Goal: Task Accomplishment & Management: Complete application form

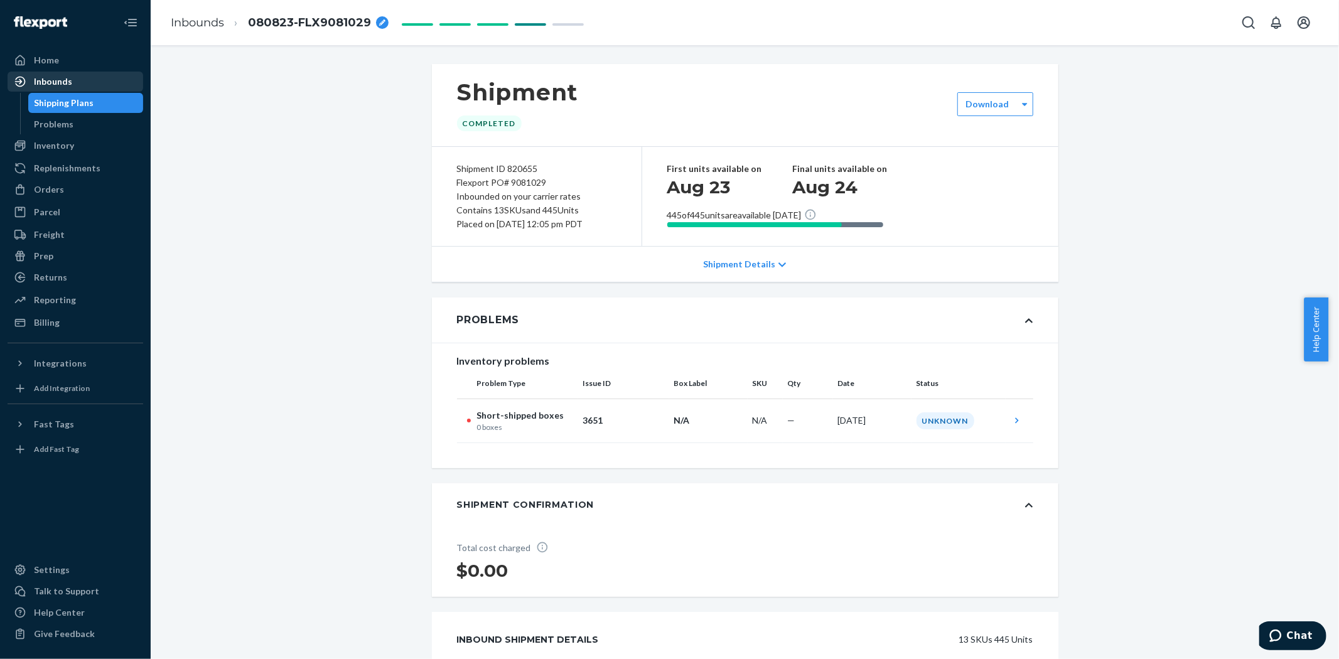
click at [45, 75] on div "Inbounds" at bounding box center [53, 81] width 38 height 13
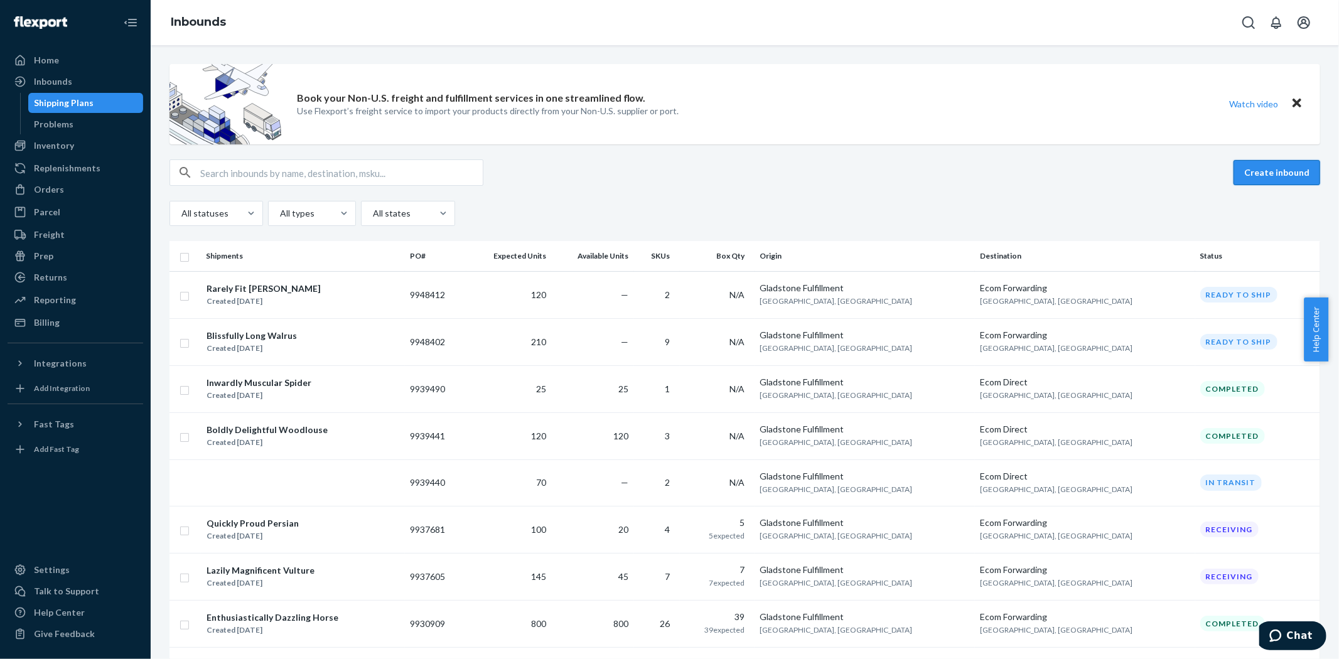
click at [1254, 171] on button "Create inbound" at bounding box center [1277, 172] width 87 height 25
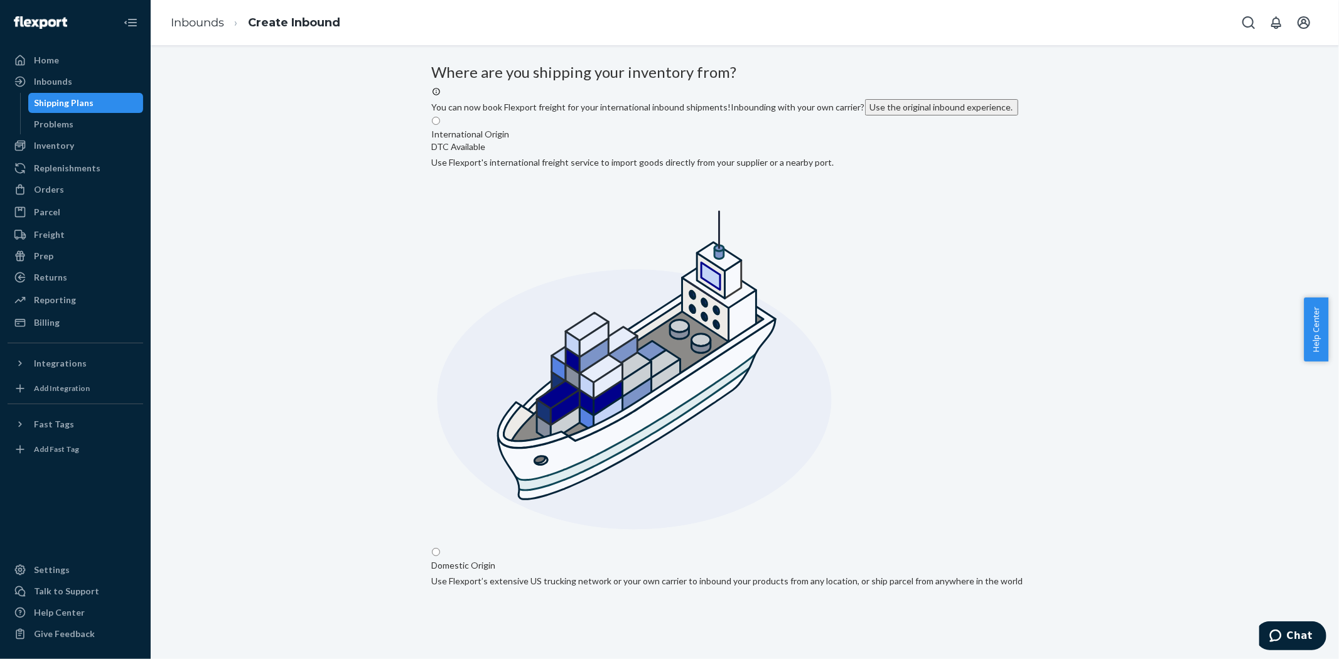
click at [440, 548] on input "Domestic Origin Use Flexport’s extensive US trucking network or your own carrie…" at bounding box center [436, 552] width 8 height 8
radio input "true"
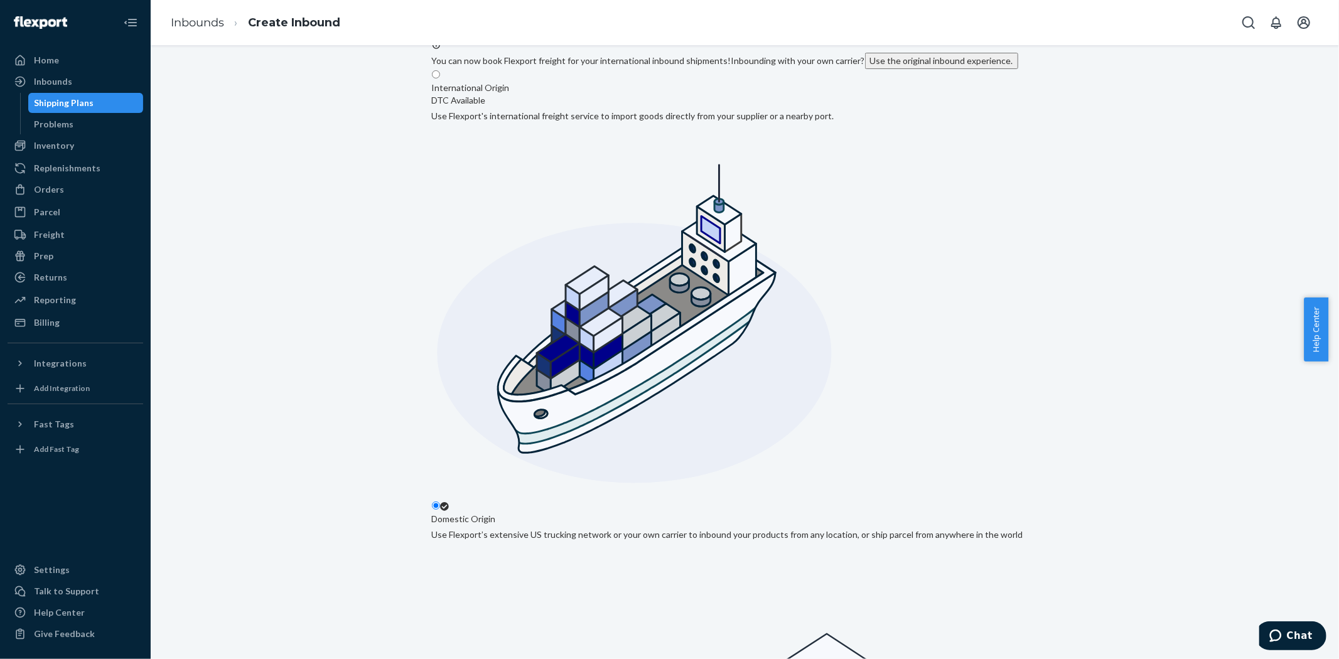
scroll to position [105, 0]
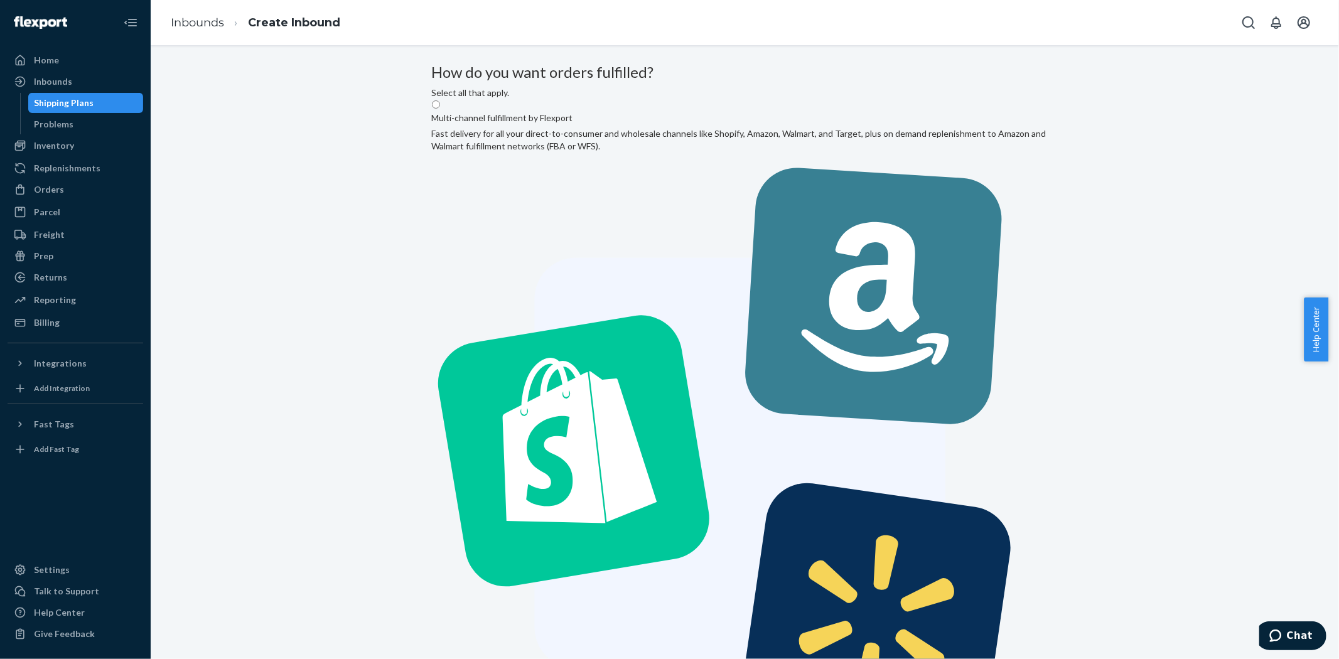
click at [713, 201] on label "Multi-channel fulfillment by Flexport Fast delivery for all your direct-to-cons…" at bounding box center [745, 440] width 627 height 683
click at [440, 109] on input "Multi-channel fulfillment by Flexport Fast delivery for all your direct-to-cons…" at bounding box center [436, 104] width 8 height 8
radio input "true"
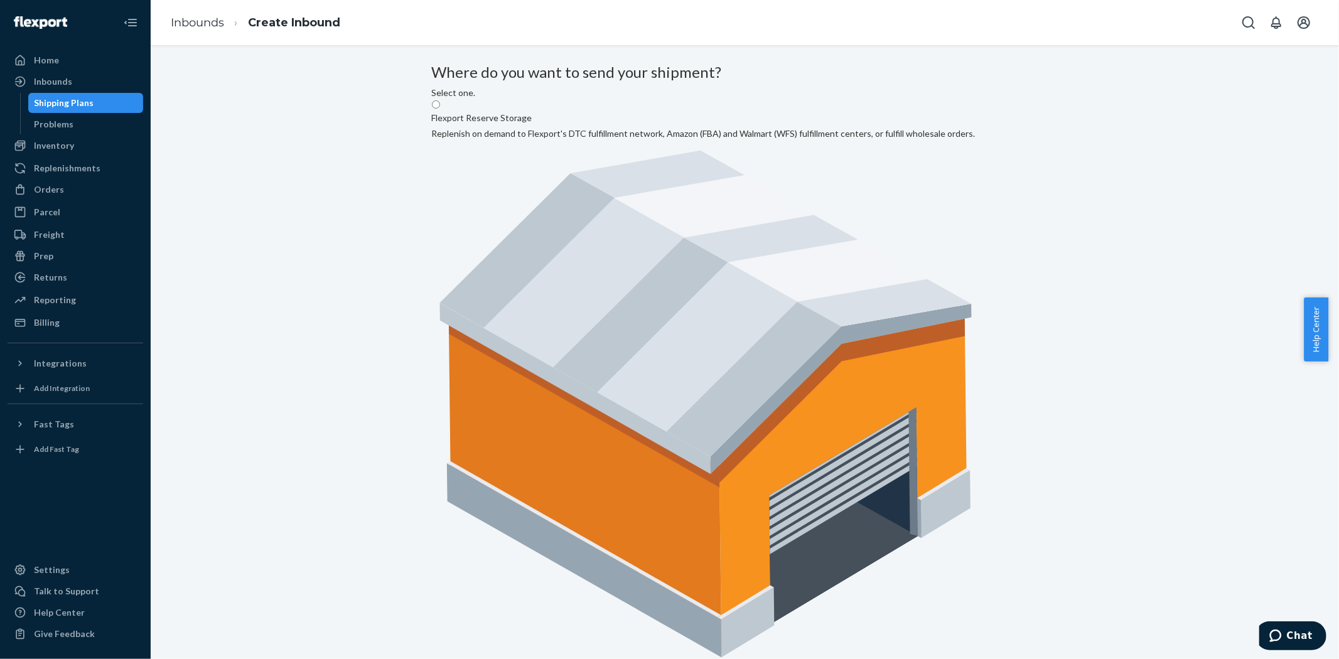
radio input "true"
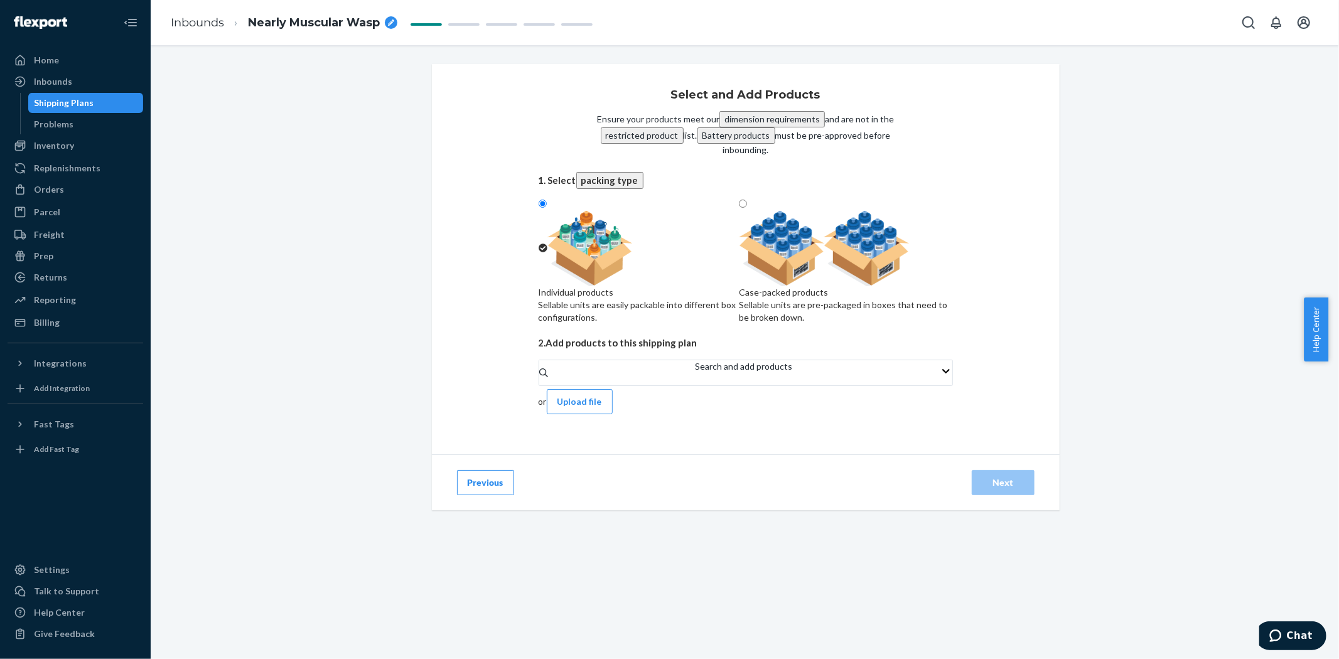
click at [863, 292] on div "Case-packed products" at bounding box center [845, 292] width 213 height 13
click at [747, 208] on input "Case-packed products Sellable units are pre-packaged in boxes that need to be b…" at bounding box center [743, 204] width 8 height 8
radio input "true"
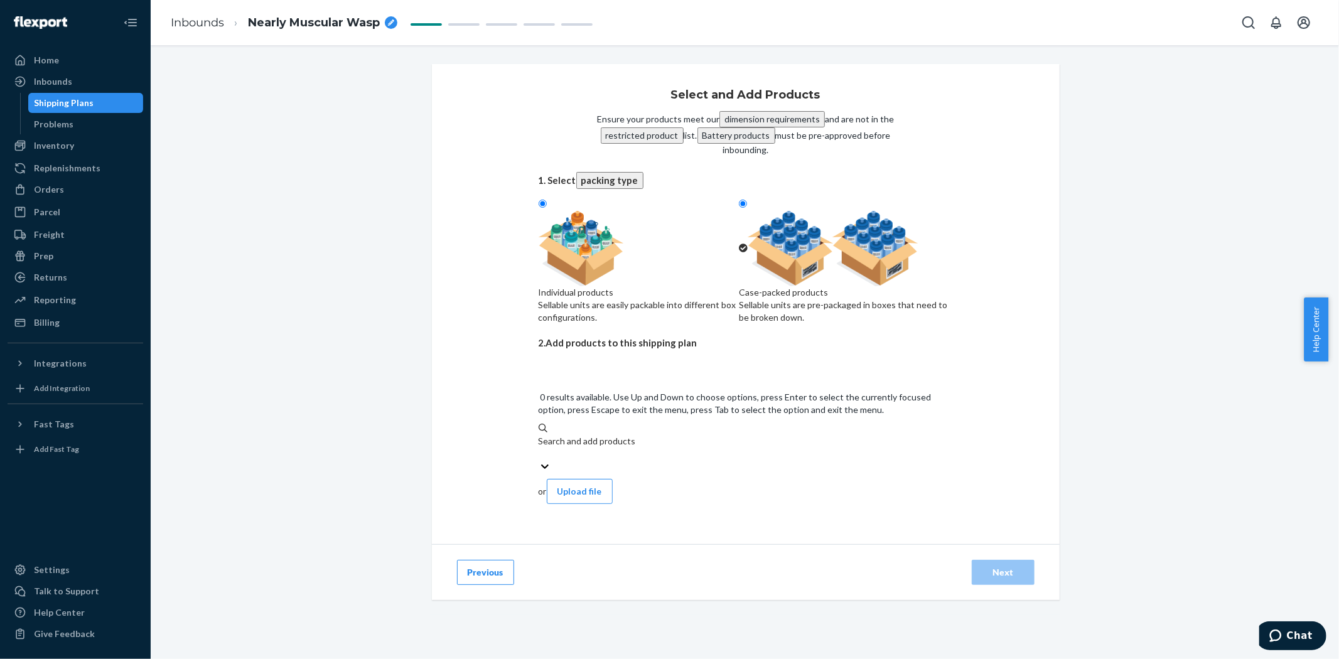
click at [581, 435] on div "Search and add products" at bounding box center [746, 447] width 414 height 25
click at [540, 448] on input "0 results available. Use Up and Down to choose options, press Enter to select t…" at bounding box center [539, 454] width 1 height 13
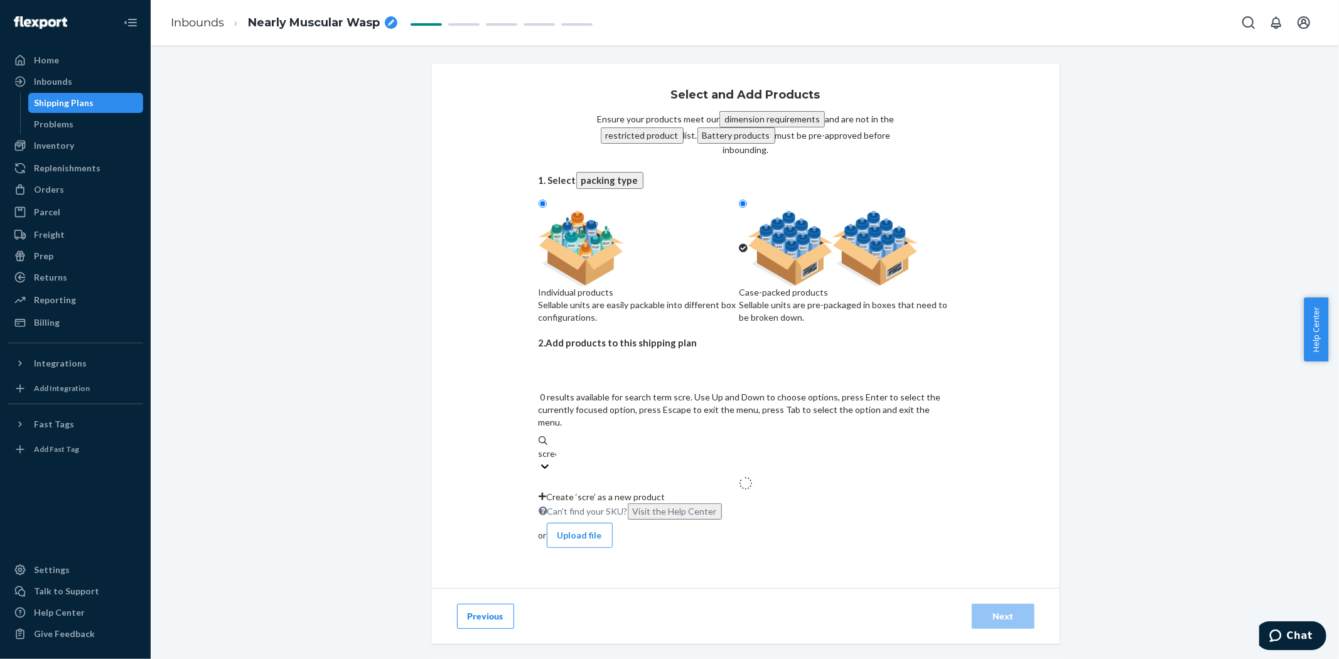
type input "screen"
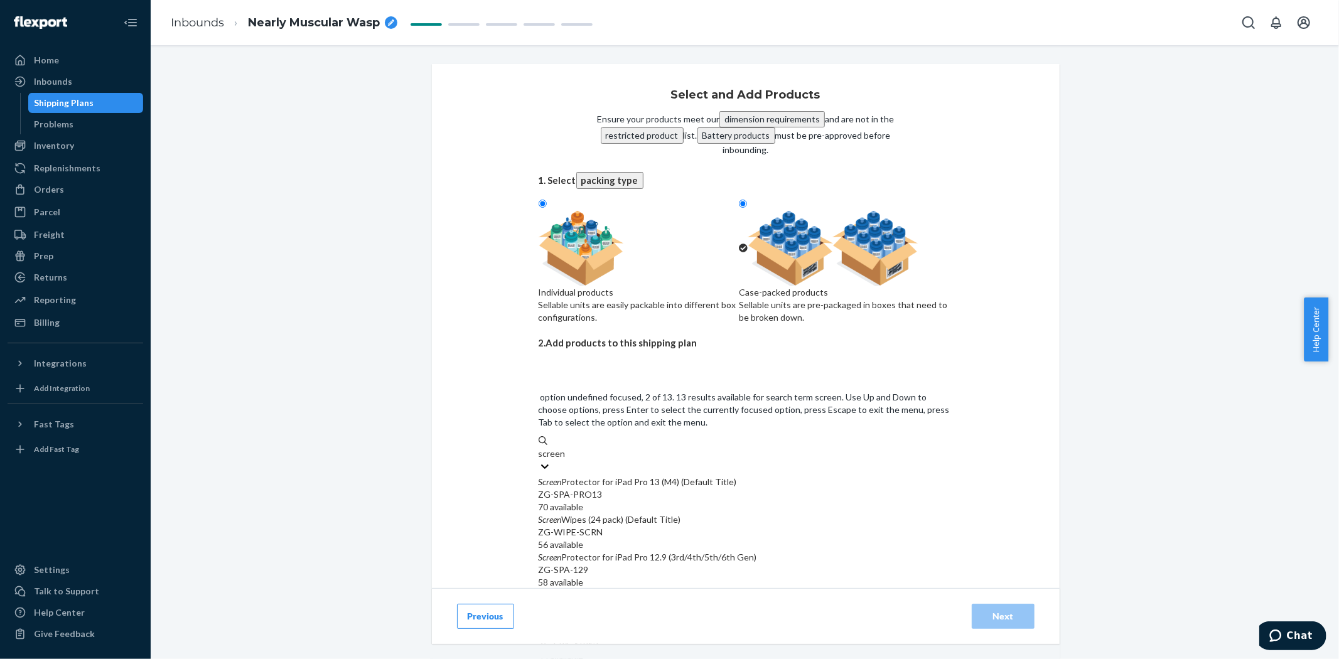
click at [573, 514] on div "Screen Wipes (24 pack) (Default Title)" at bounding box center [746, 520] width 414 height 13
click at [566, 449] on input "screen" at bounding box center [552, 454] width 27 height 13
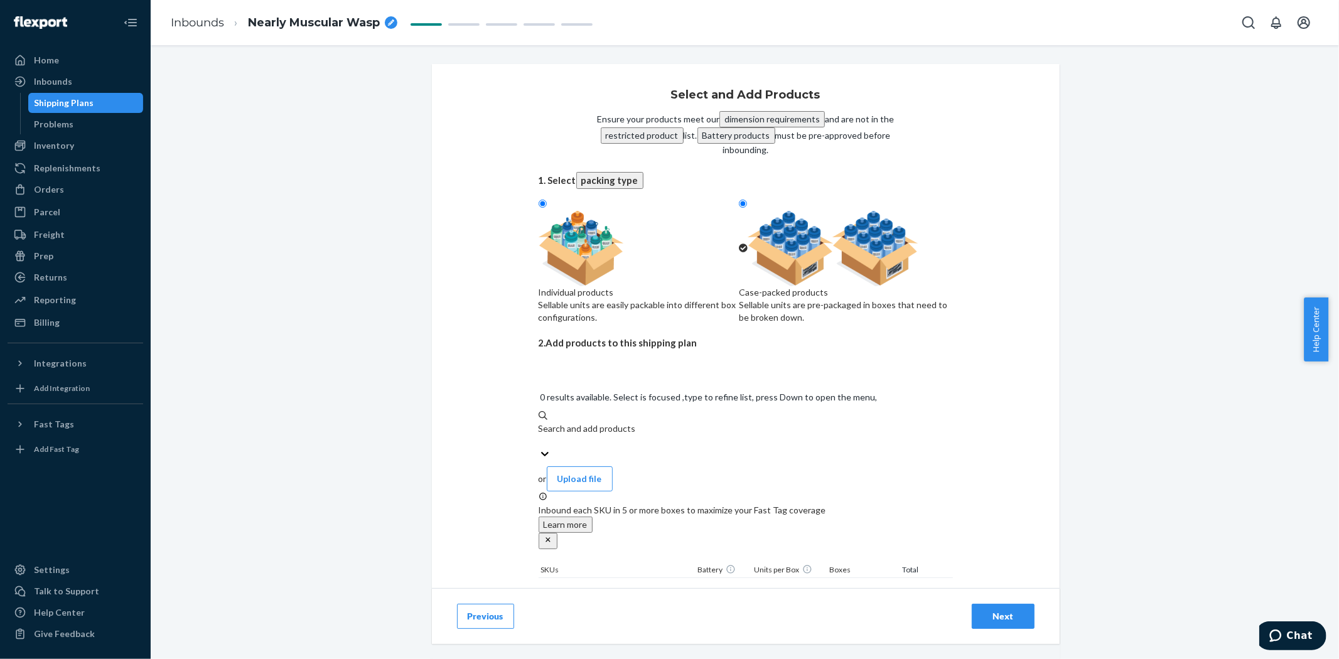
click at [768, 604] on input "25" at bounding box center [779, 612] width 55 height 16
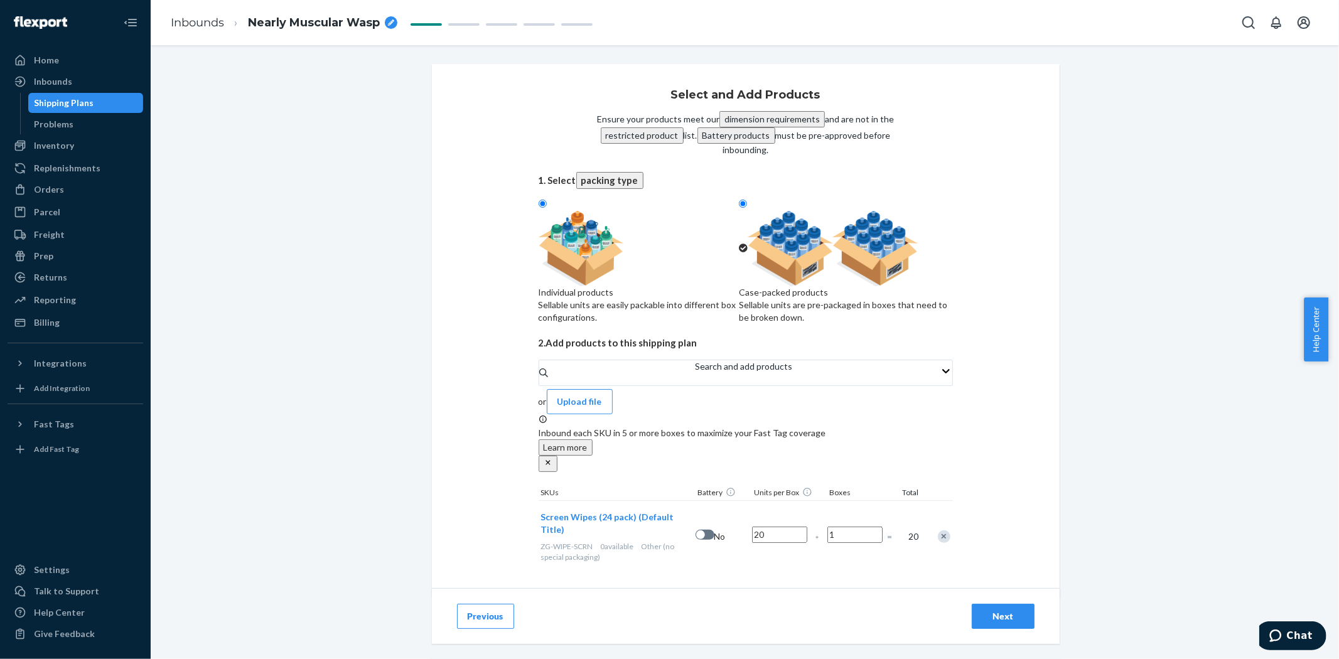
type input "20"
click at [836, 527] on input "1" at bounding box center [854, 535] width 55 height 16
type input "4"
click at [996, 482] on div "Select and Add Products Ensure your products meet our dimension requirements an…" at bounding box center [746, 331] width 628 height 534
click at [991, 610] on div "Next" at bounding box center [1002, 616] width 41 height 13
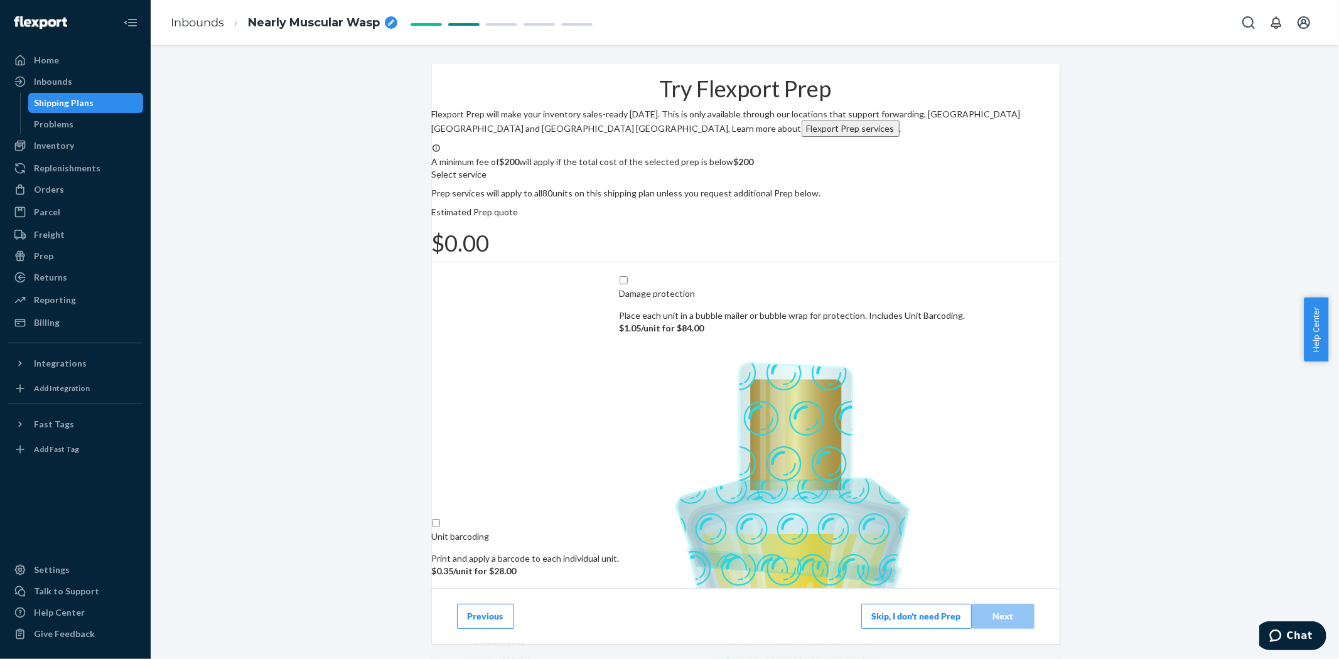
click at [907, 610] on button "Skip, I don't need Prep" at bounding box center [916, 616] width 110 height 25
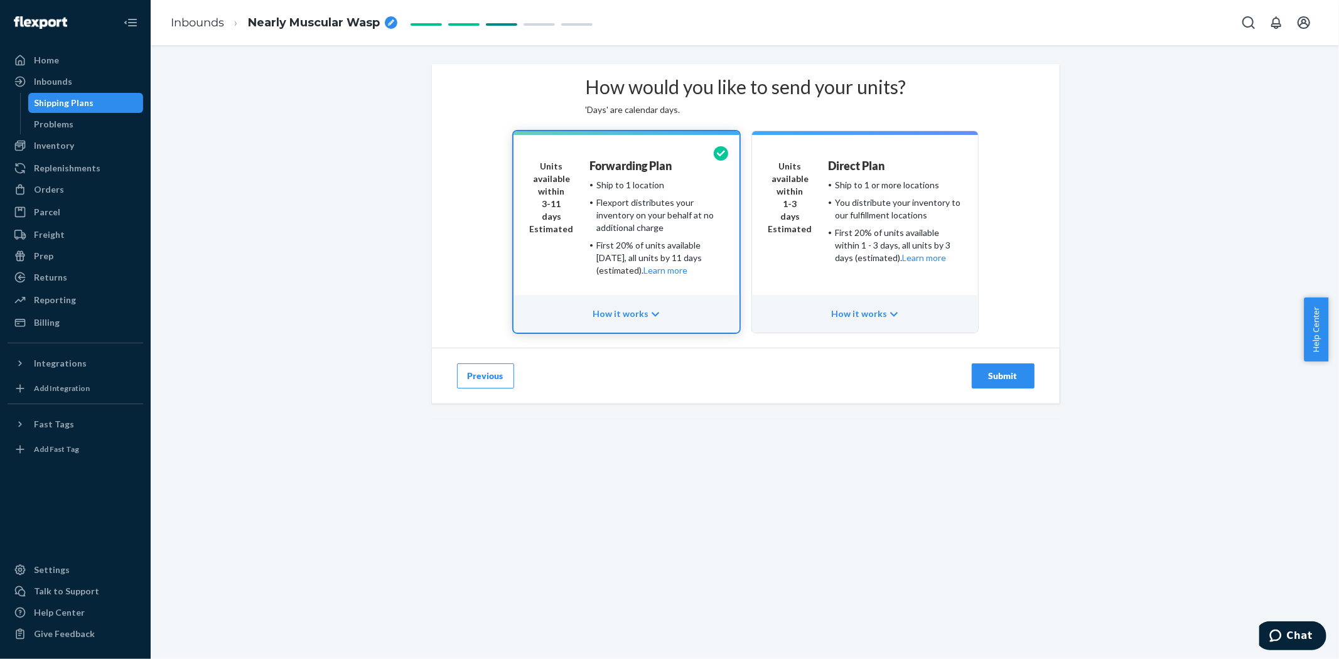
click at [883, 286] on div "Direct Plan Ship to 1 or more locations You distribute your inventory to our fu…" at bounding box center [895, 223] width 133 height 126
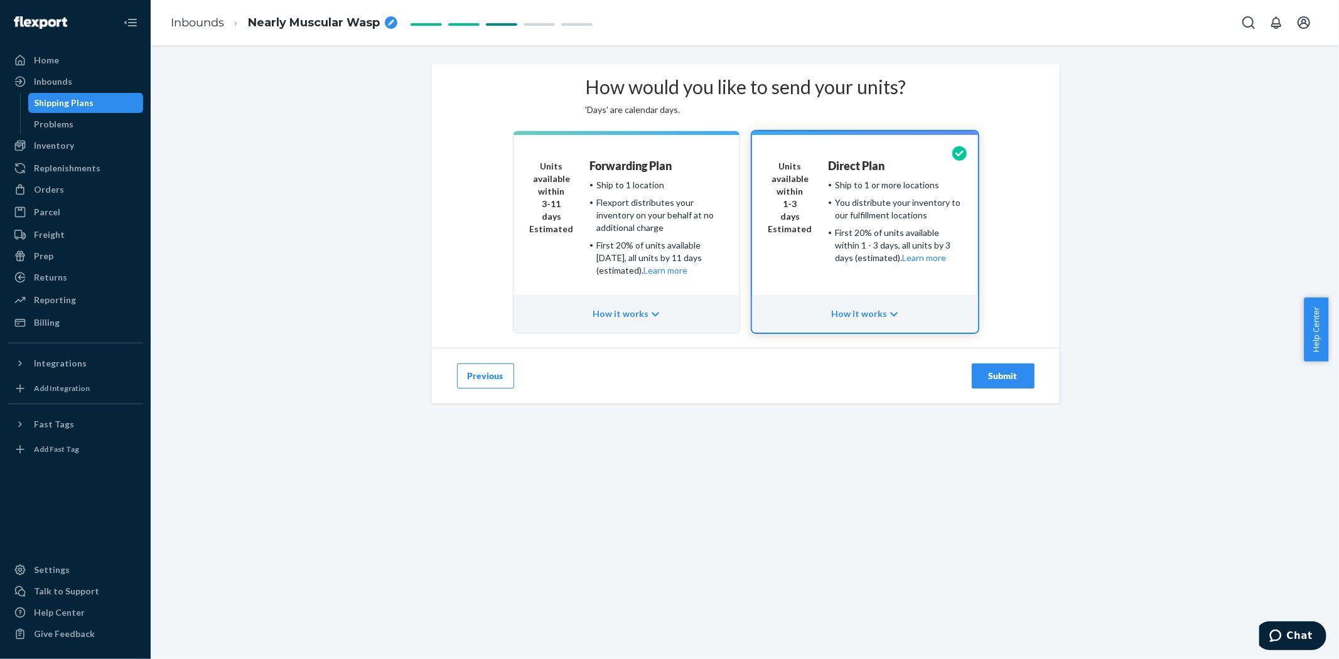
click at [1006, 382] on div "Submit" at bounding box center [1002, 376] width 41 height 13
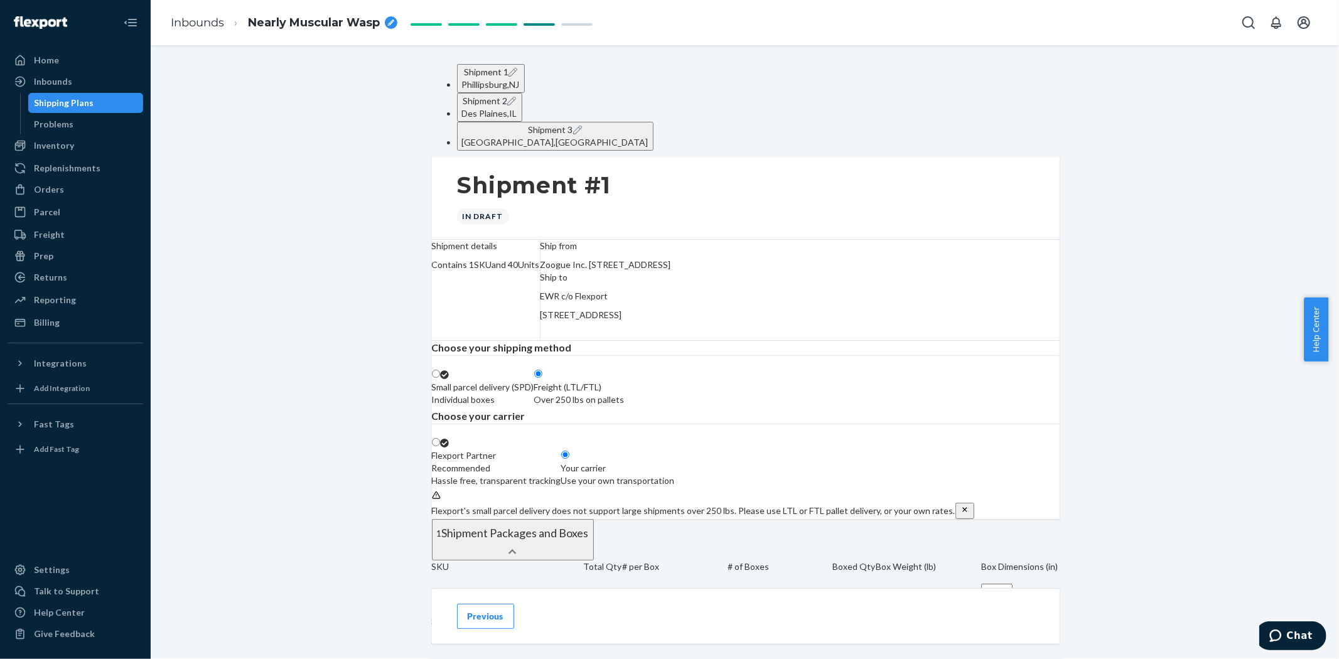
click at [498, 82] on button "Shipment 1 [GEOGRAPHIC_DATA] , [GEOGRAPHIC_DATA]" at bounding box center [491, 78] width 68 height 29
click at [507, 95] on span "Shipment 2" at bounding box center [485, 100] width 45 height 11
click at [520, 87] on div "[GEOGRAPHIC_DATA] , [GEOGRAPHIC_DATA]" at bounding box center [491, 84] width 58 height 13
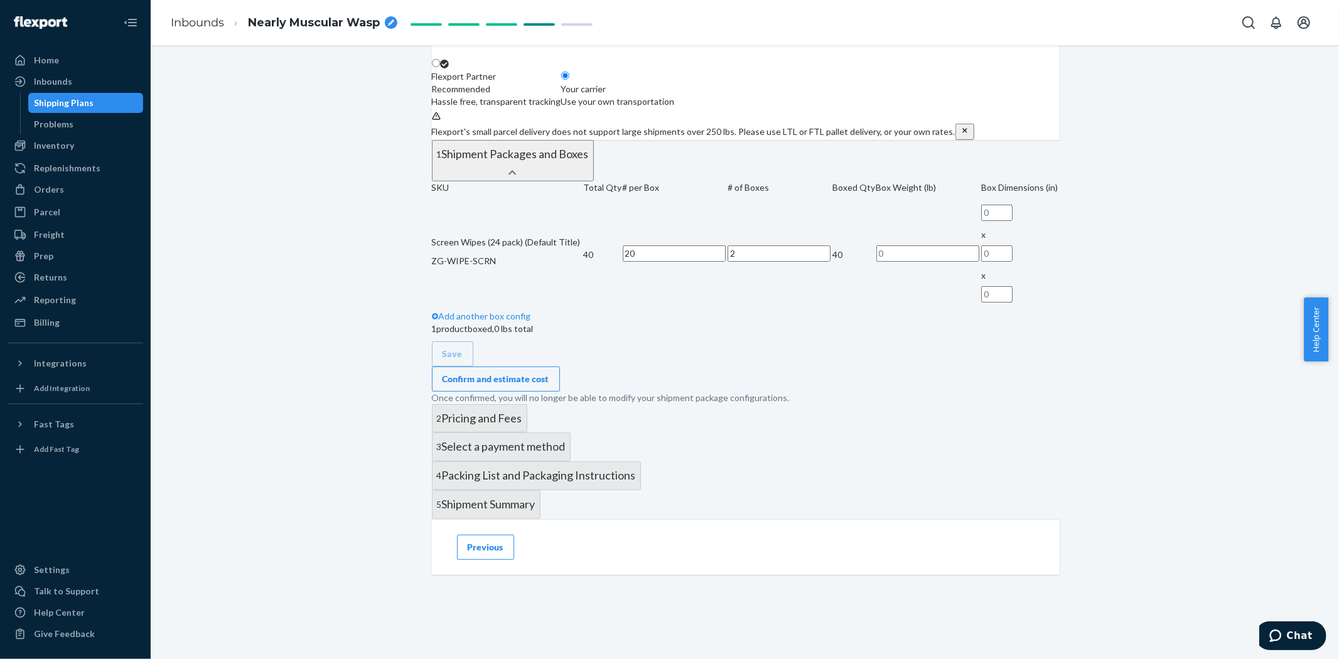
scroll to position [418, 0]
click at [876, 262] on input "text" at bounding box center [927, 253] width 103 height 16
type input "3.50"
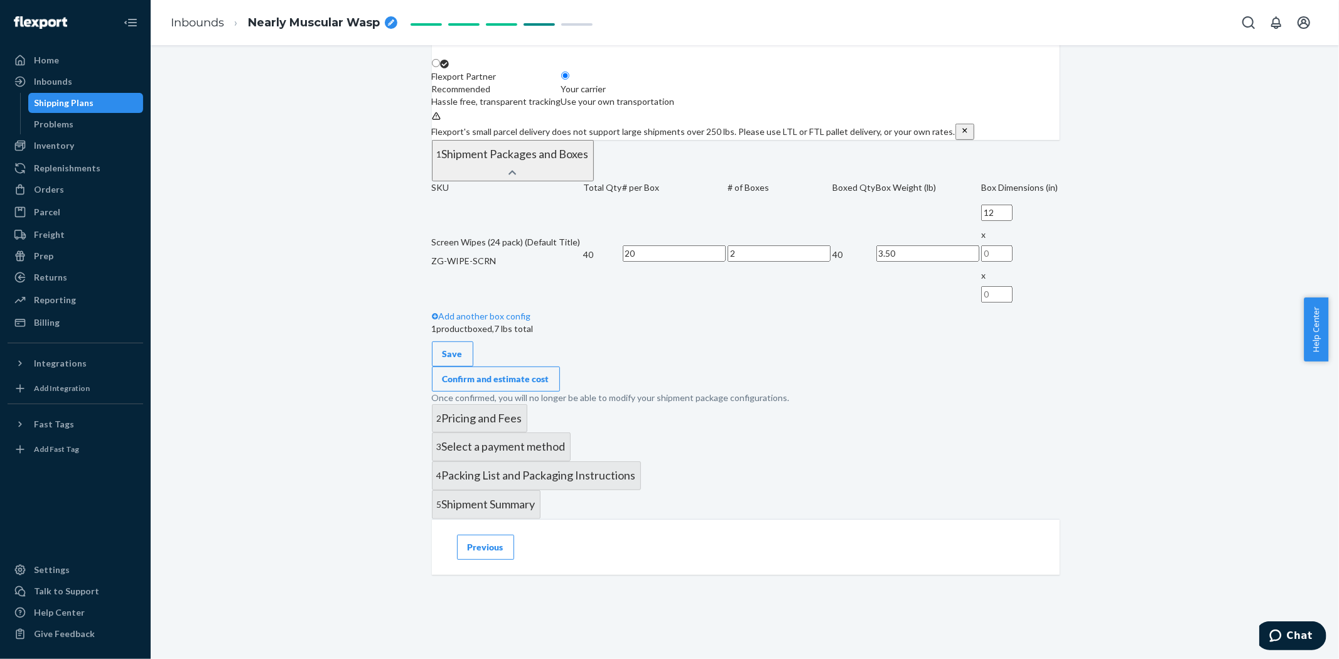
type input "12"
type input "10"
type input "5"
click at [763, 372] on div "SKU Total Qty # per Box # of Boxes Boxed Qty Box Weight (lb) Box Dimensions (in…" at bounding box center [746, 292] width 628 height 223
click at [549, 385] on div "Confirm and estimate cost" at bounding box center [496, 379] width 107 height 13
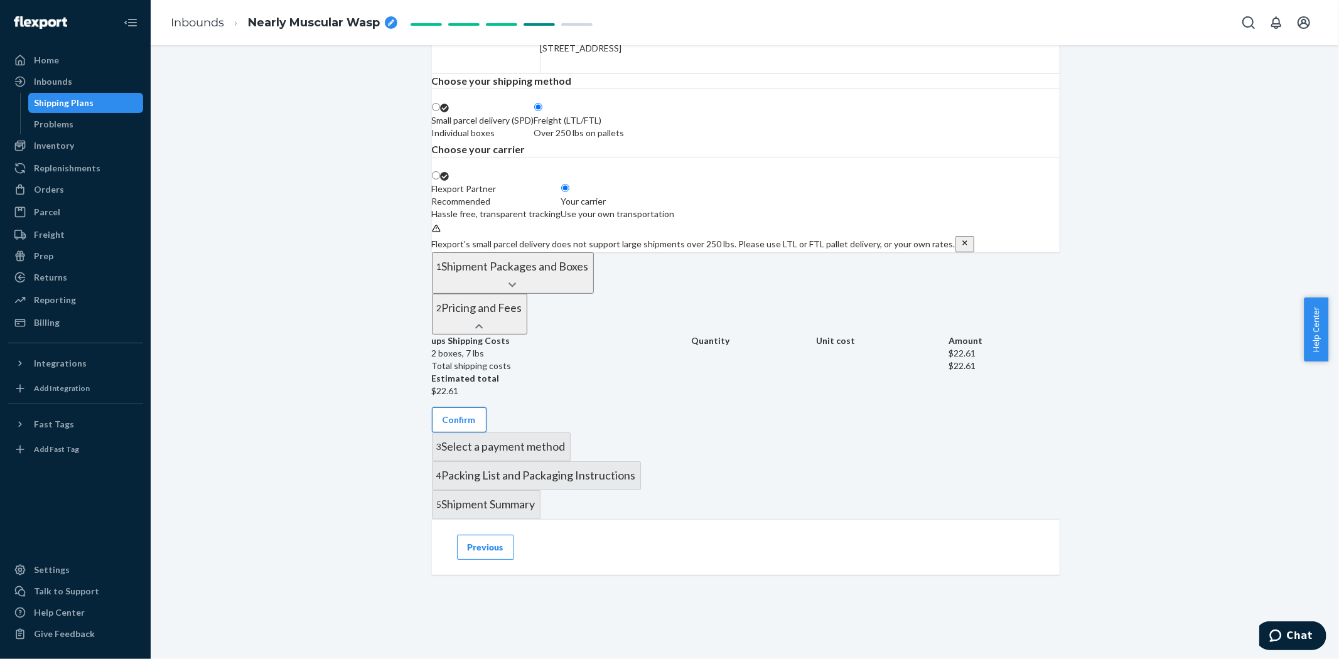
click at [487, 433] on button "Confirm" at bounding box center [459, 419] width 55 height 25
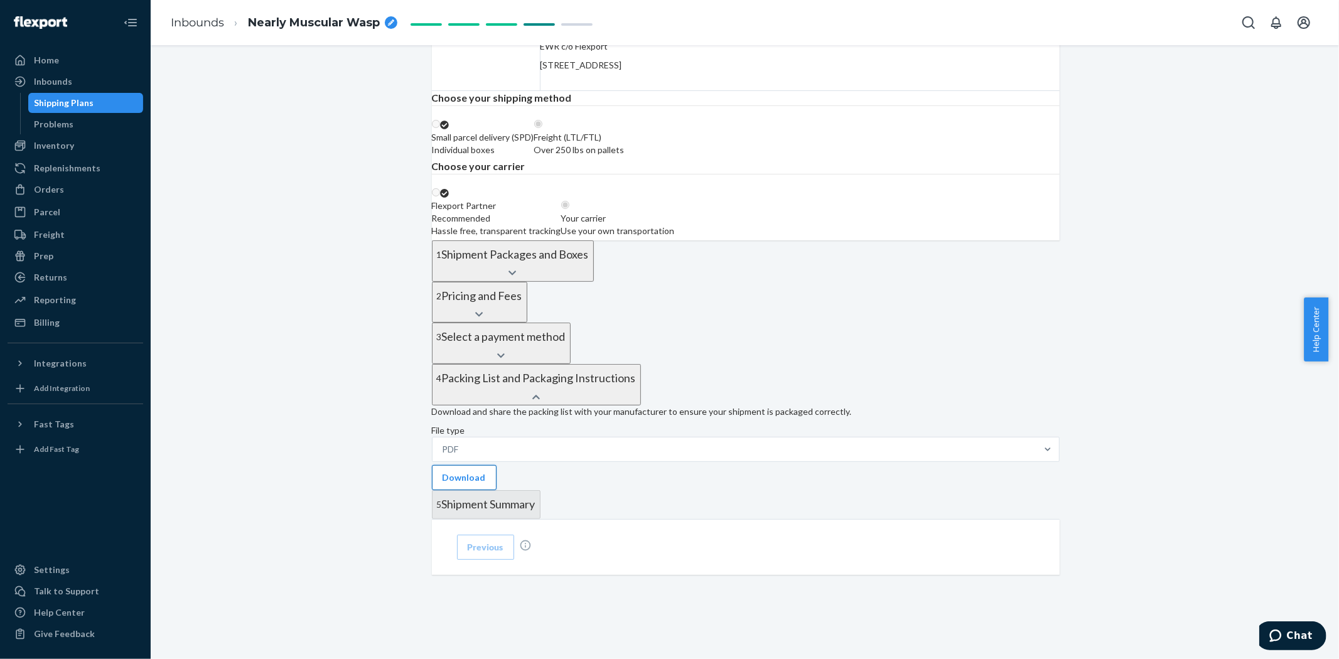
click at [497, 465] on button "Download" at bounding box center [464, 477] width 65 height 25
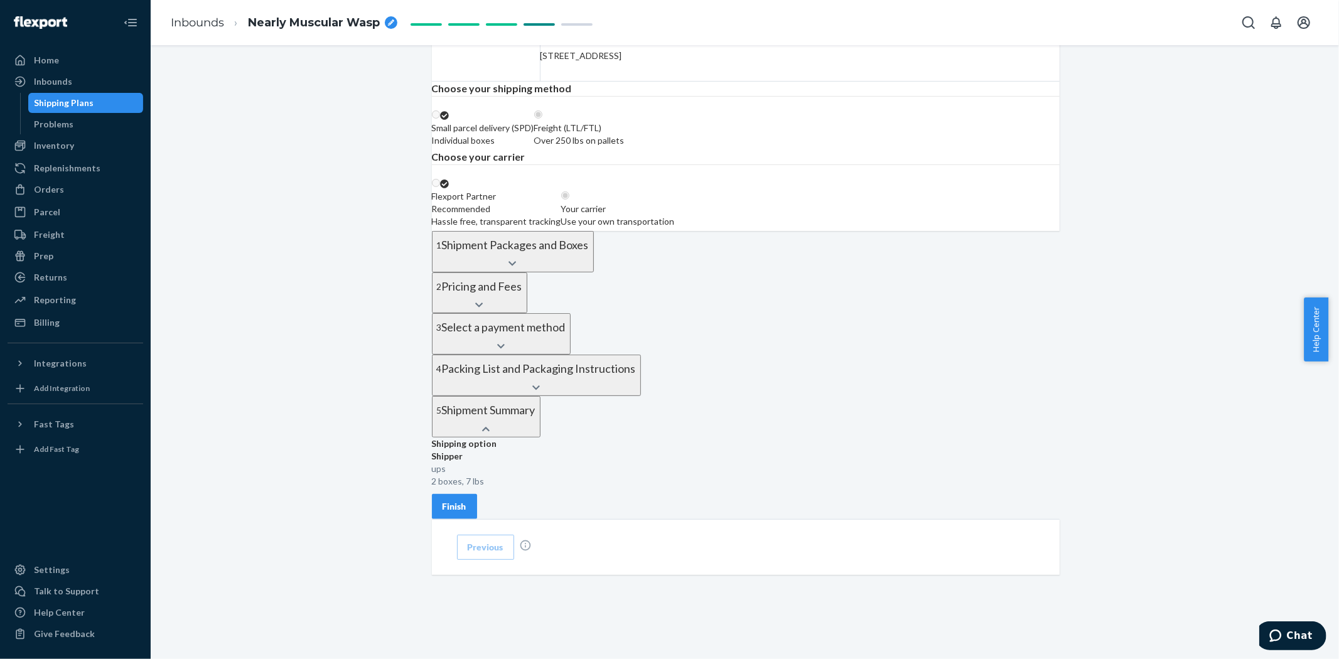
scroll to position [390, 0]
click at [466, 500] on div "Finish" at bounding box center [455, 506] width 24 height 13
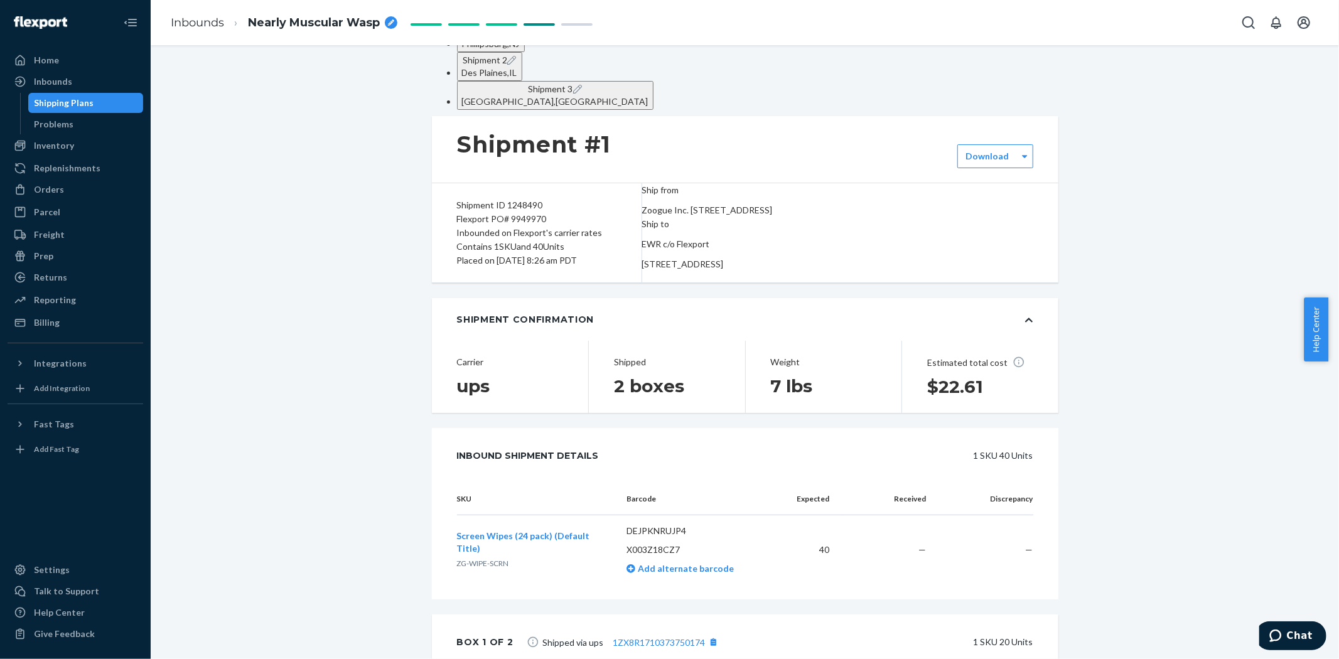
scroll to position [0, 0]
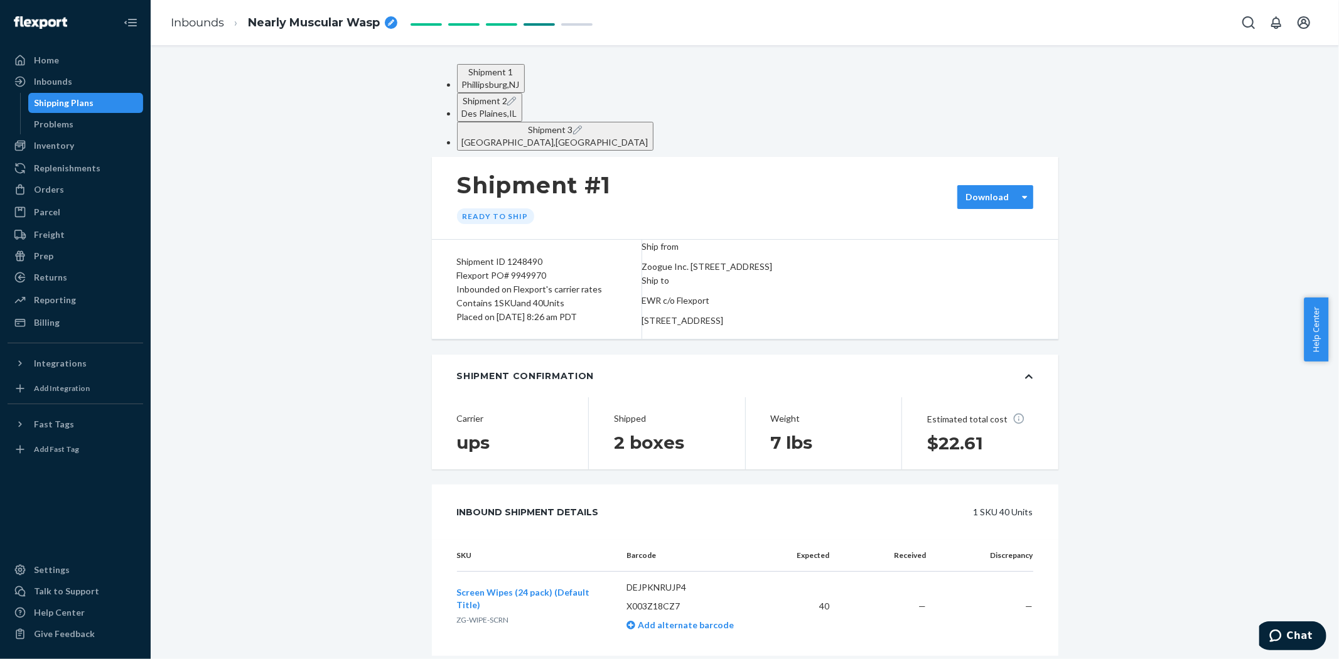
click at [981, 191] on label "Download" at bounding box center [987, 197] width 43 height 13
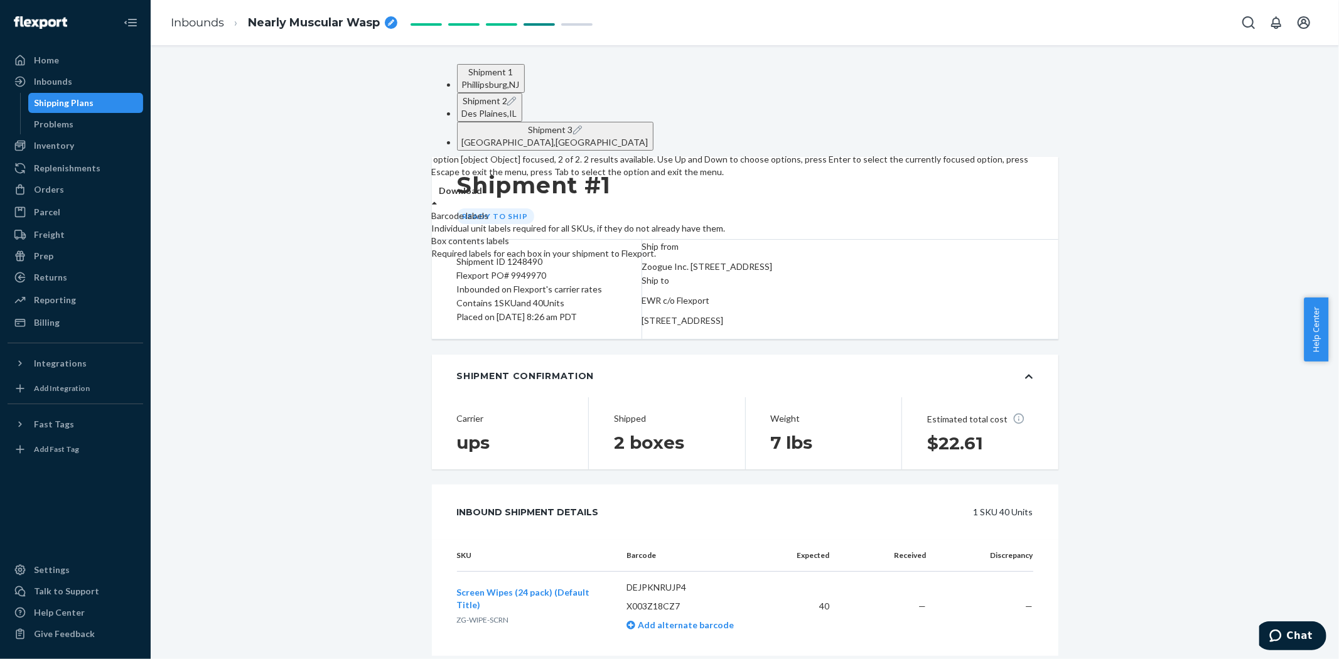
click at [987, 251] on div "Required labels for each box in your shipment to Flexport." at bounding box center [732, 253] width 601 height 13
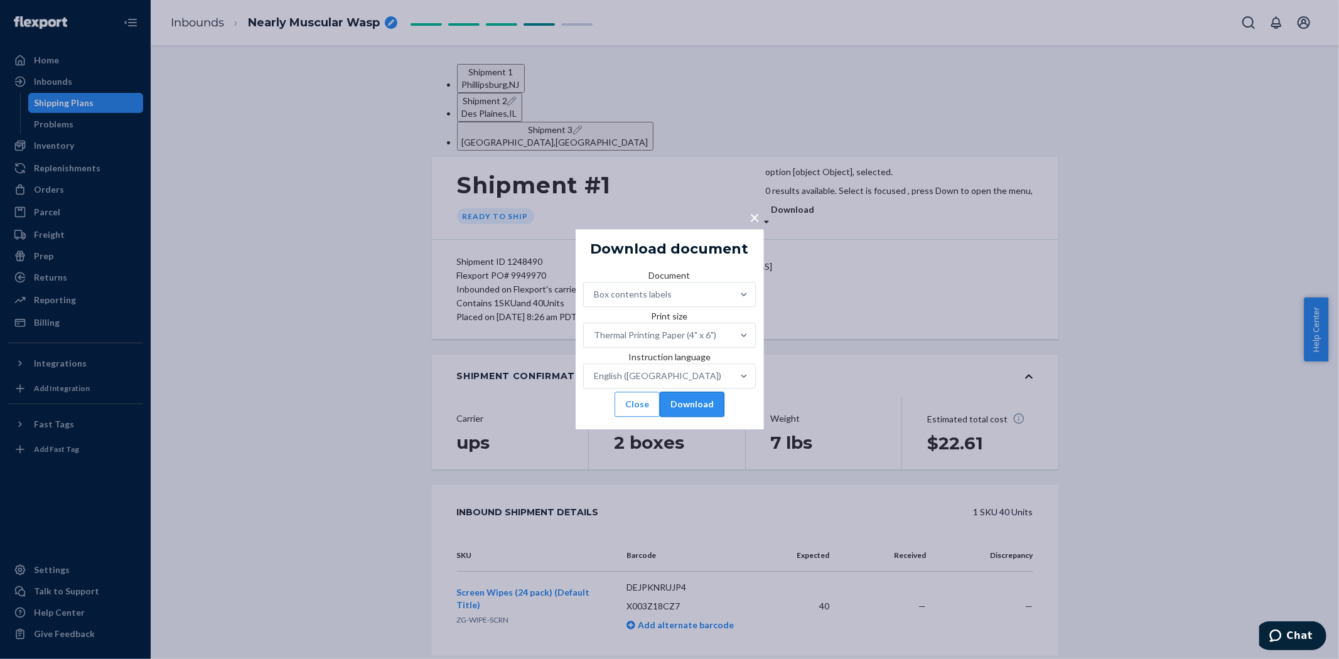
click at [712, 417] on button "Download" at bounding box center [692, 404] width 65 height 25
click at [619, 417] on button "Close" at bounding box center [637, 404] width 45 height 25
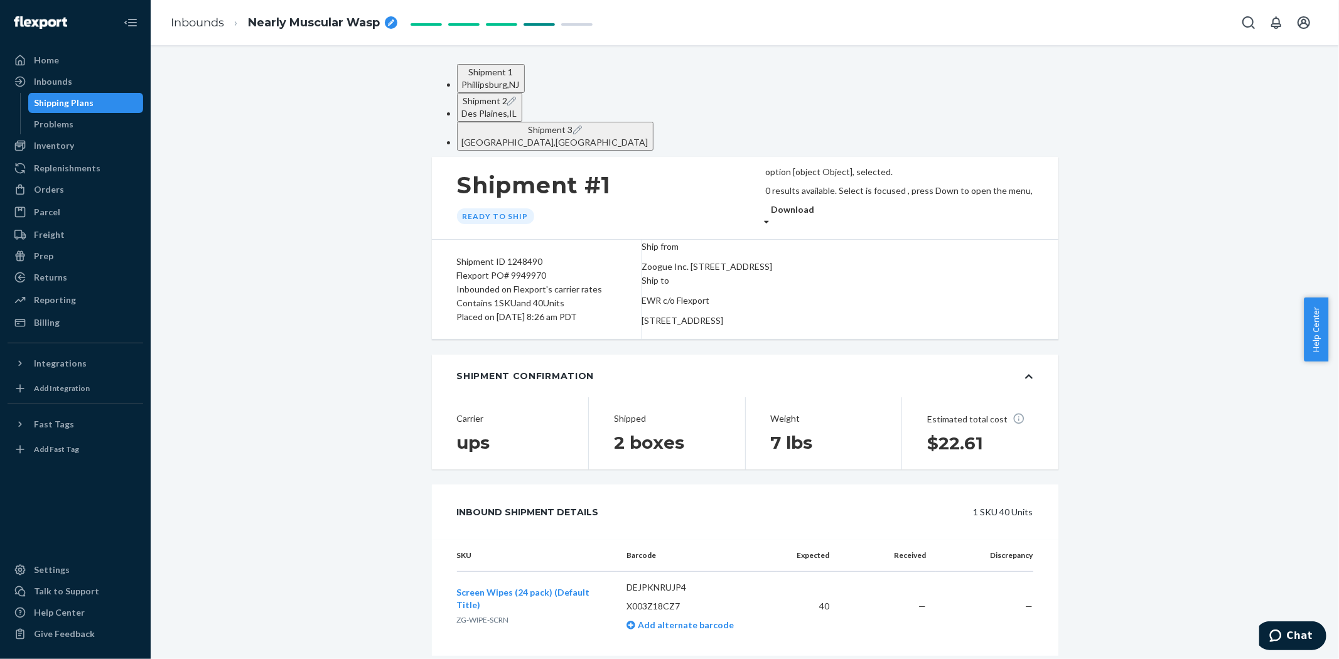
click at [507, 95] on span "Shipment 2" at bounding box center [485, 100] width 45 height 11
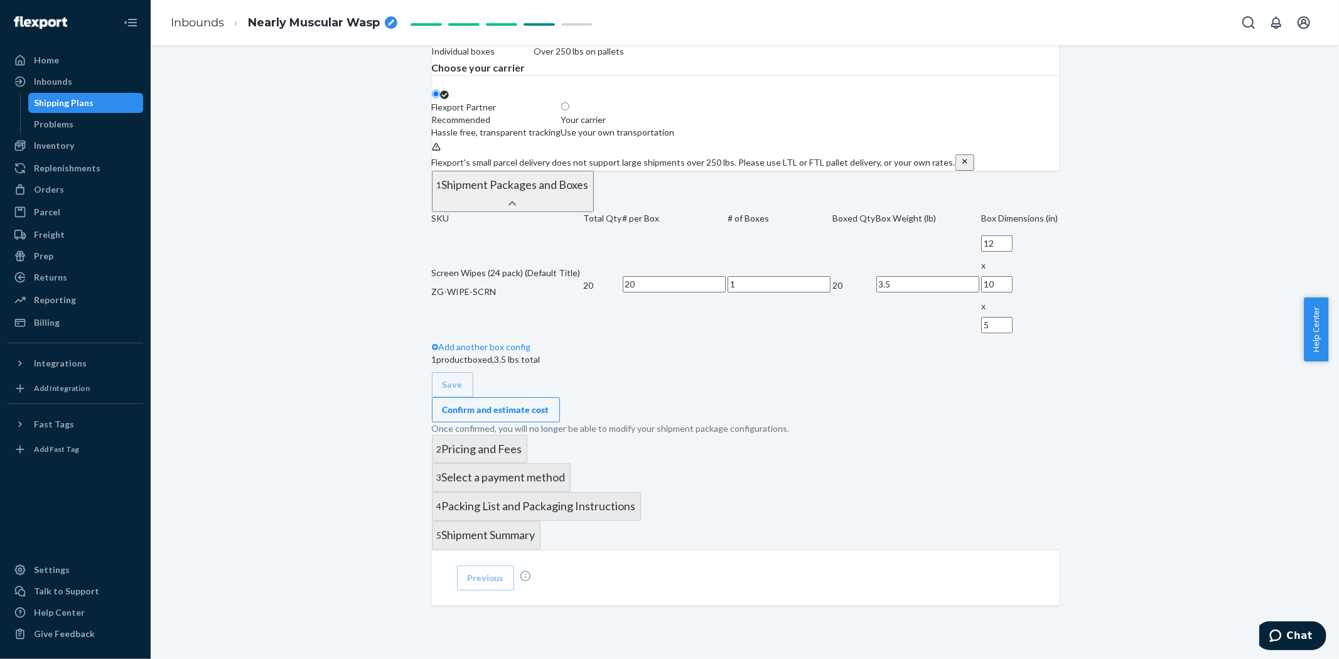
scroll to position [418, 0]
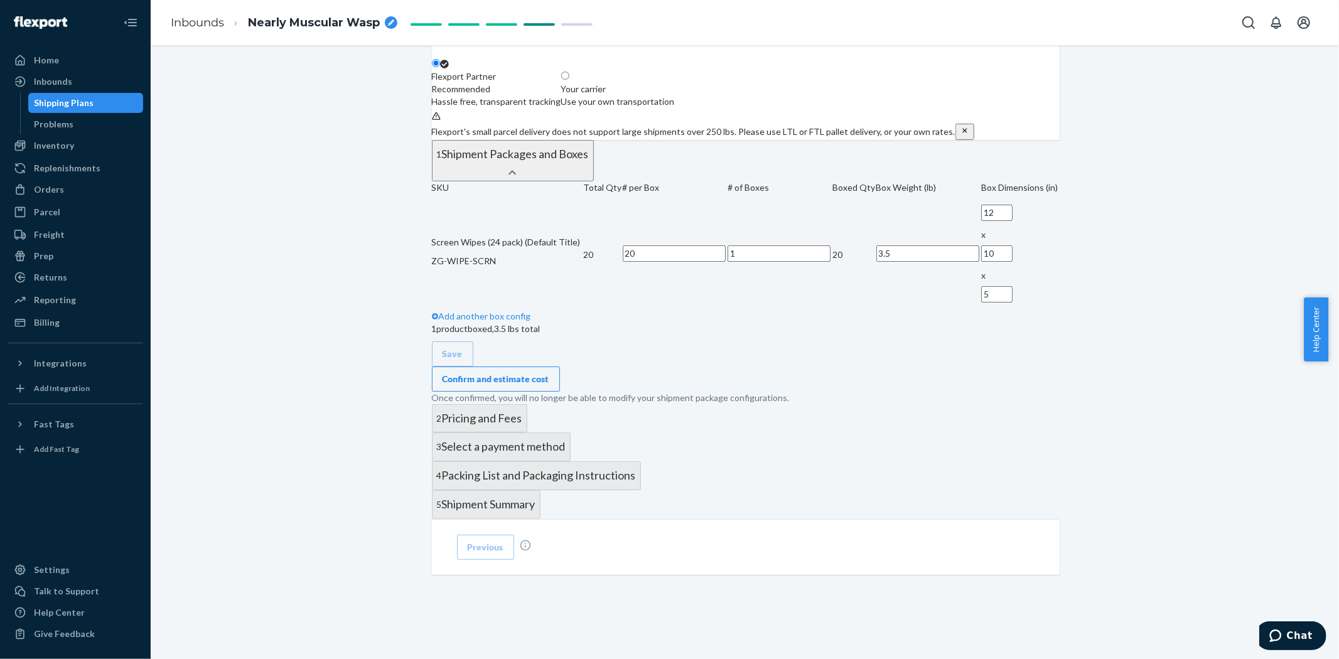
click at [549, 385] on div "Confirm and estimate cost" at bounding box center [496, 379] width 107 height 13
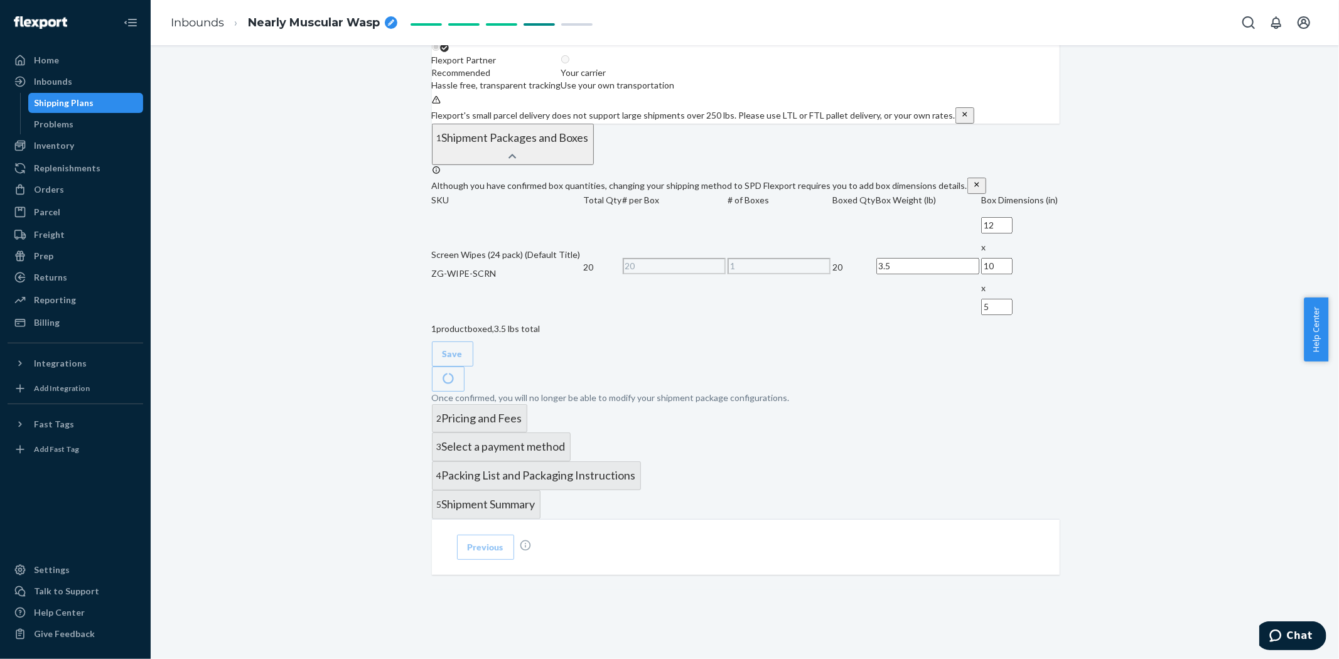
scroll to position [568, 0]
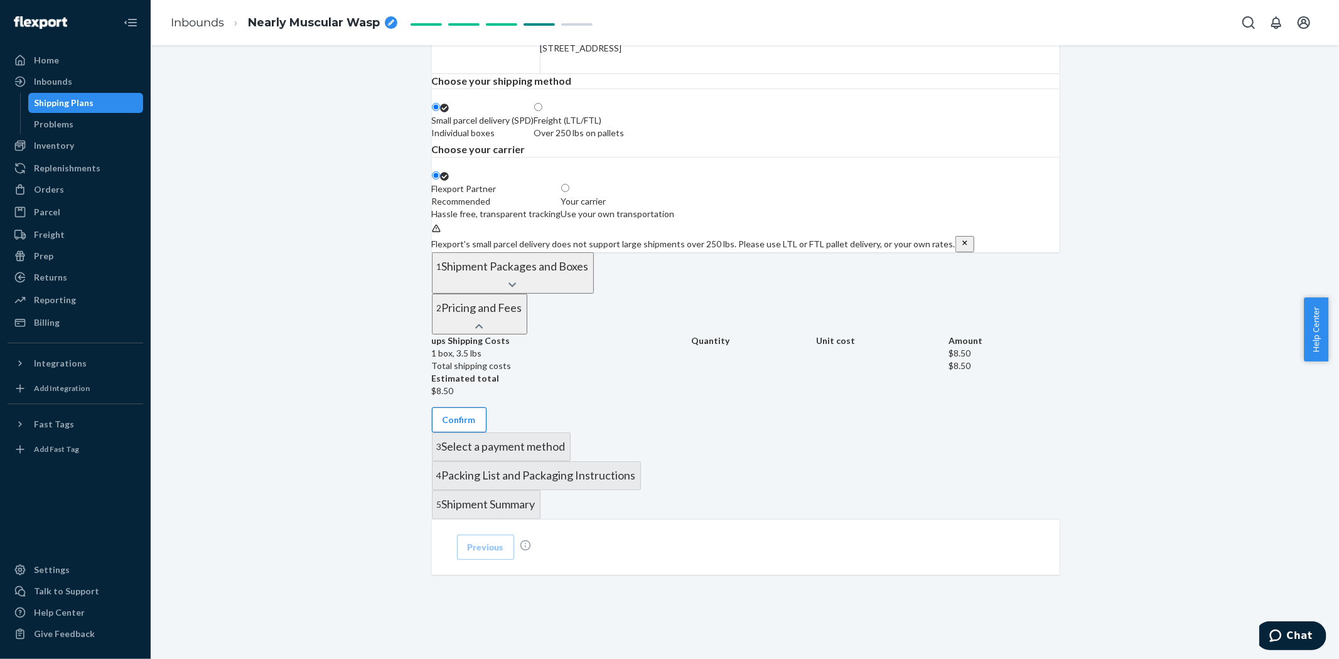
click at [487, 407] on button "Confirm" at bounding box center [459, 419] width 55 height 25
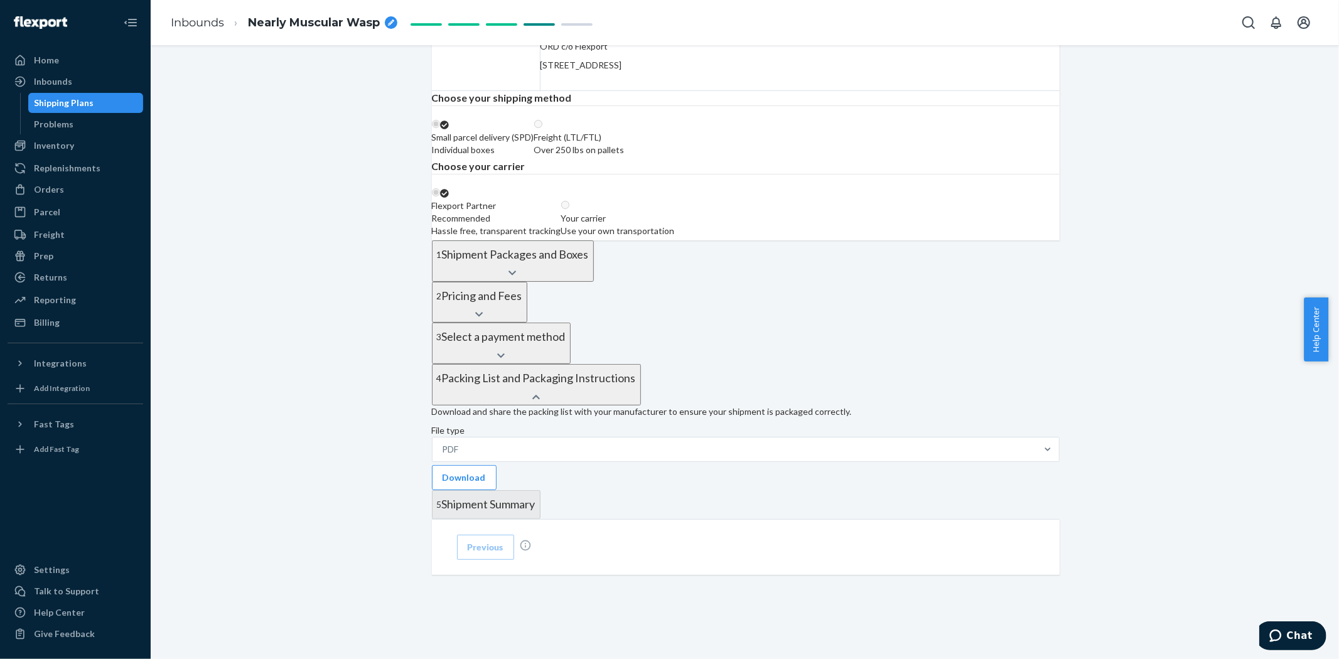
scroll to position [436, 0]
click at [497, 465] on button "Download" at bounding box center [464, 477] width 65 height 25
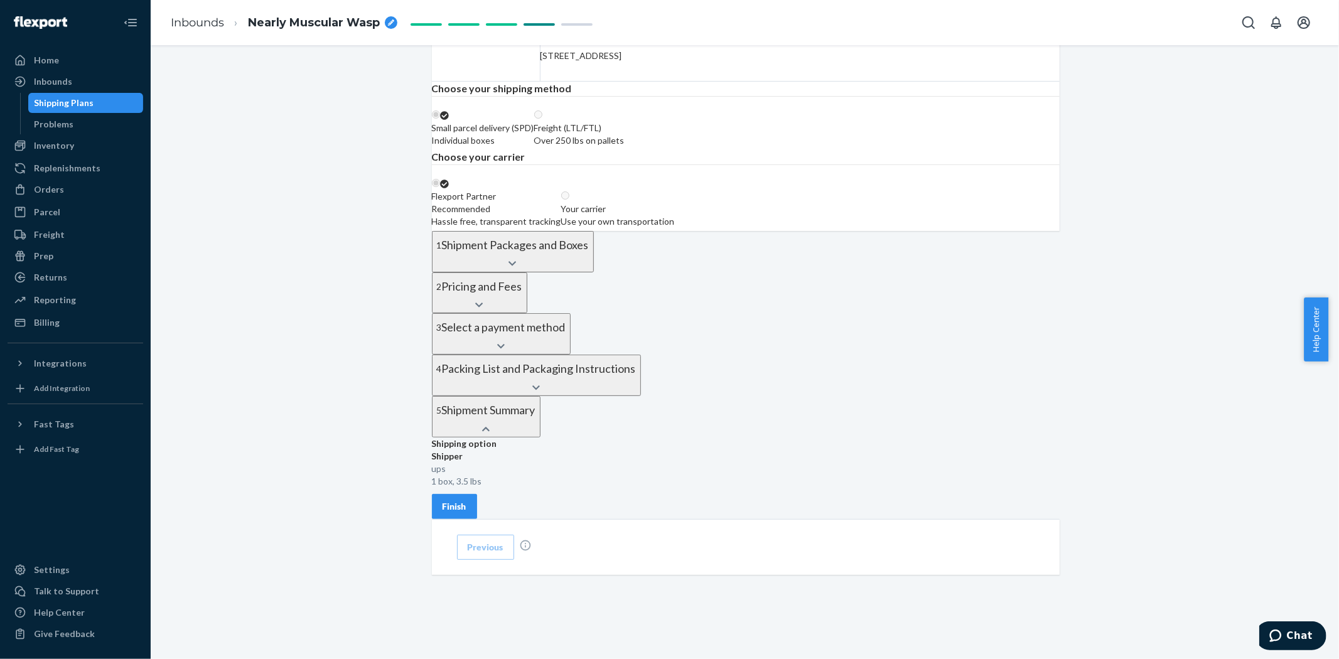
click at [466, 500] on div "Finish" at bounding box center [455, 506] width 24 height 13
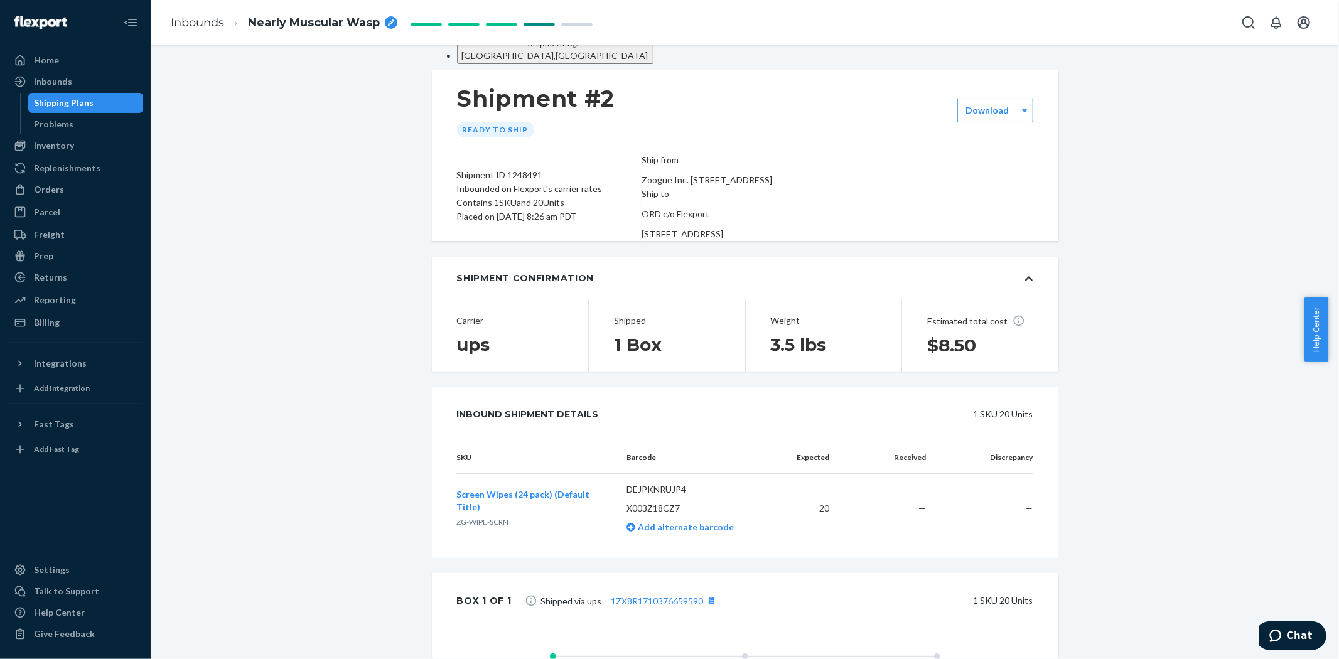
scroll to position [0, 0]
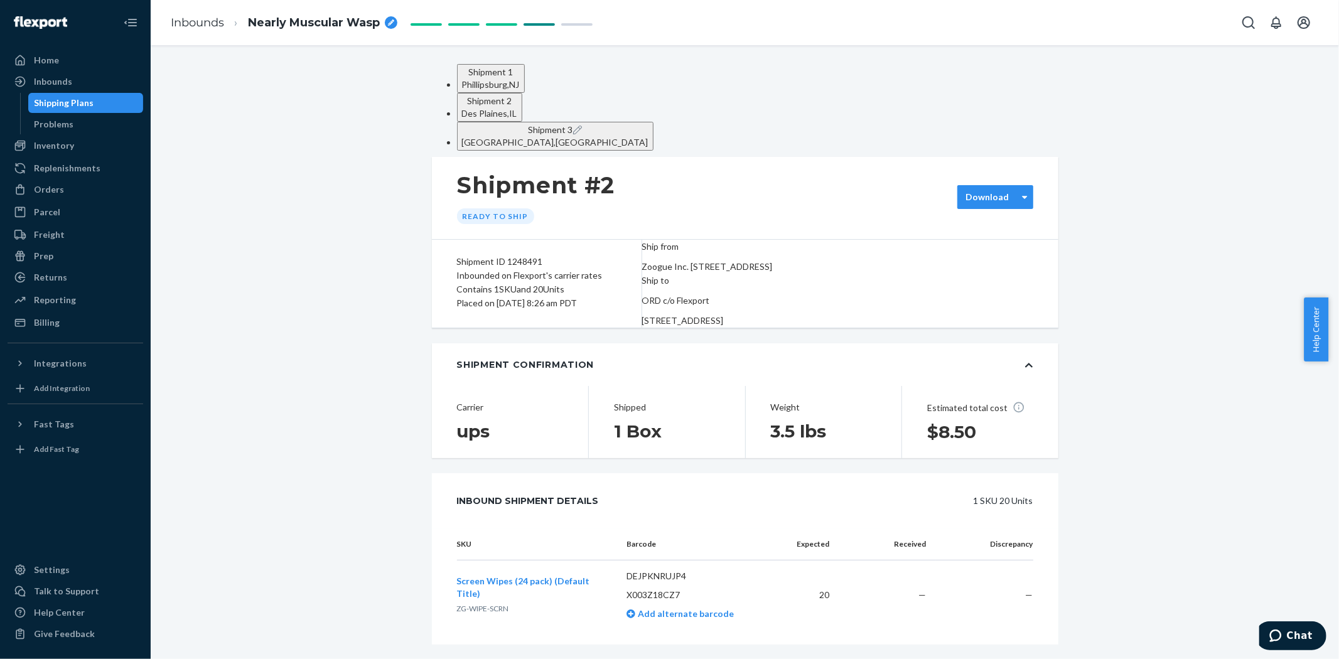
click at [966, 191] on label "Download" at bounding box center [987, 197] width 43 height 13
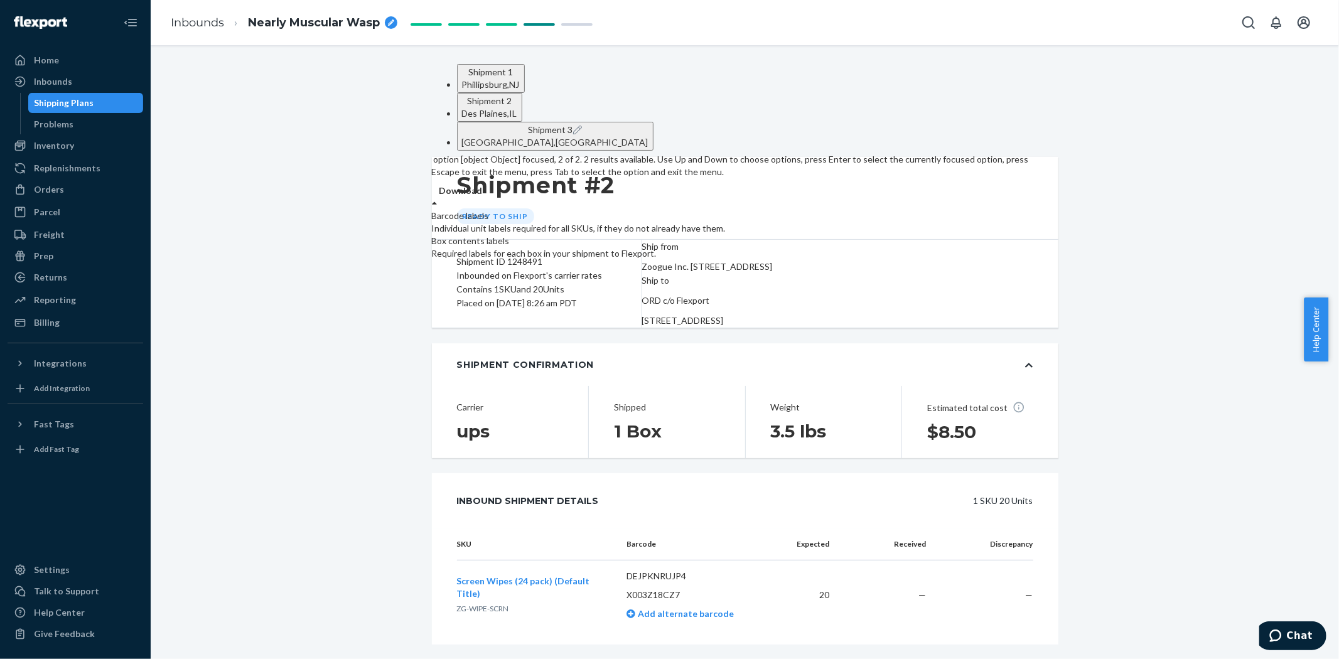
click at [995, 247] on div "Required labels for each box in your shipment to Flexport." at bounding box center [732, 253] width 601 height 13
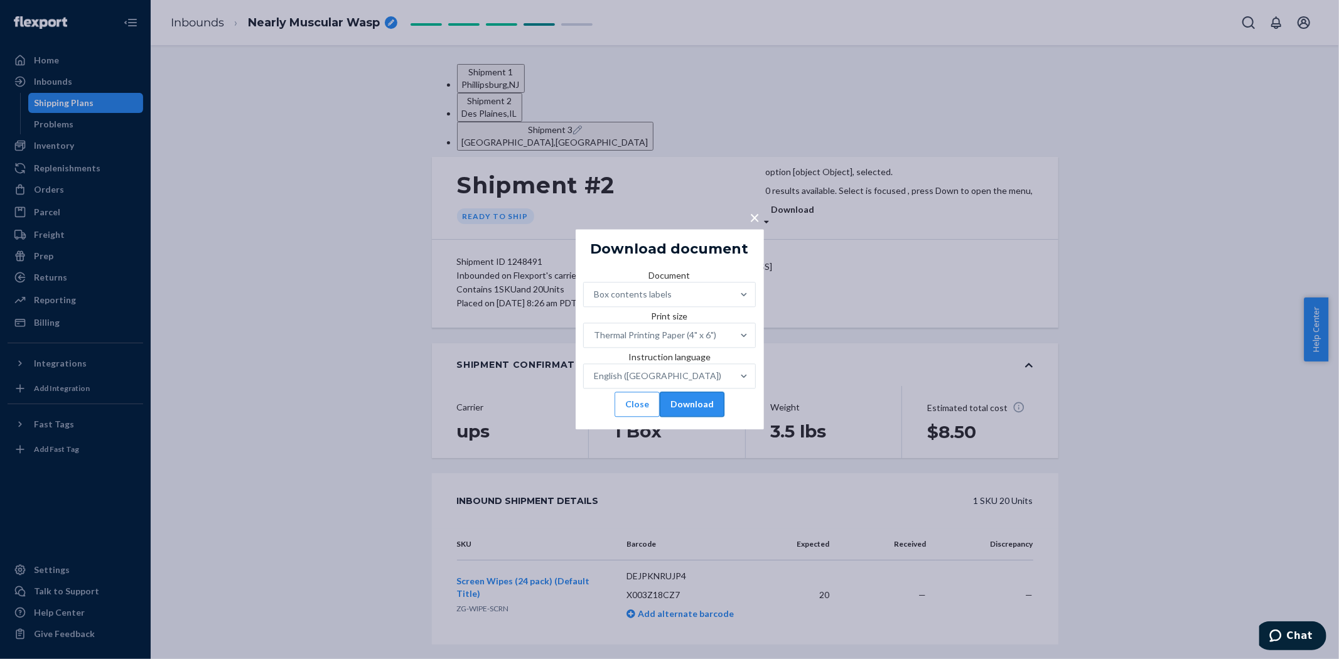
click at [711, 417] on button "Download" at bounding box center [692, 404] width 65 height 25
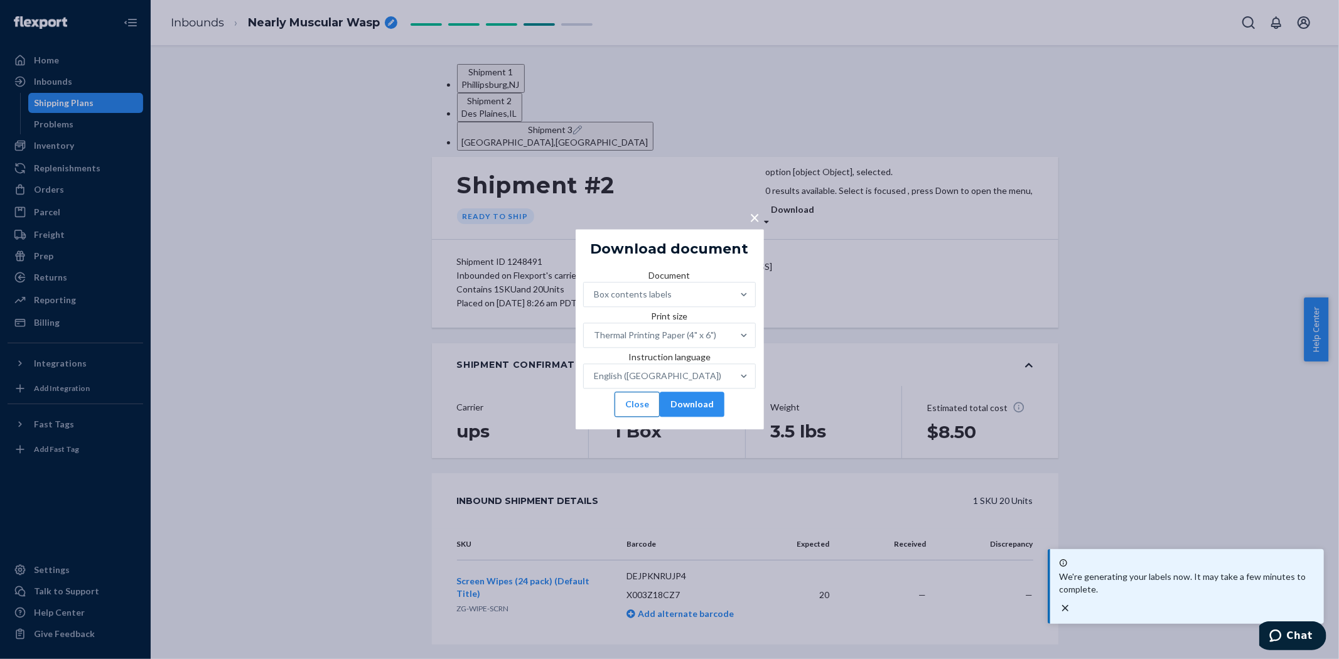
drag, startPoint x: 631, startPoint y: 423, endPoint x: 618, endPoint y: 423, distance: 13.2
click at [631, 417] on button "Close" at bounding box center [637, 404] width 45 height 25
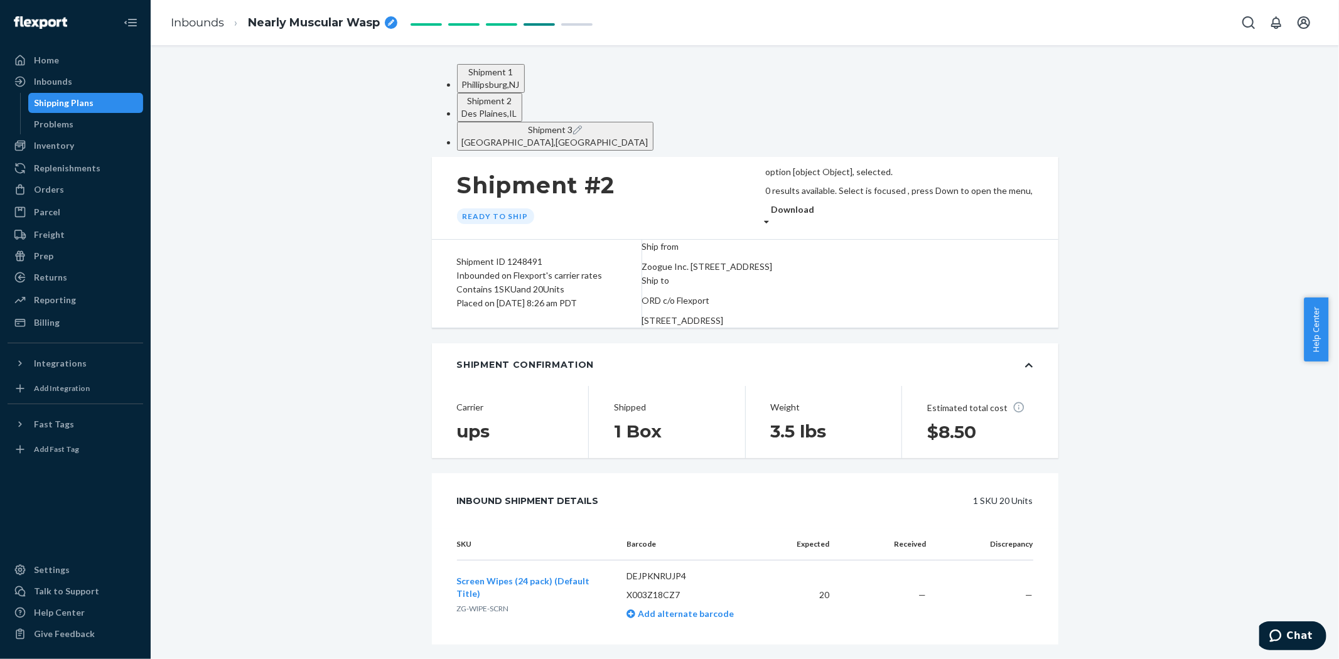
click at [648, 136] on div "[GEOGRAPHIC_DATA] , [GEOGRAPHIC_DATA]" at bounding box center [555, 142] width 186 height 13
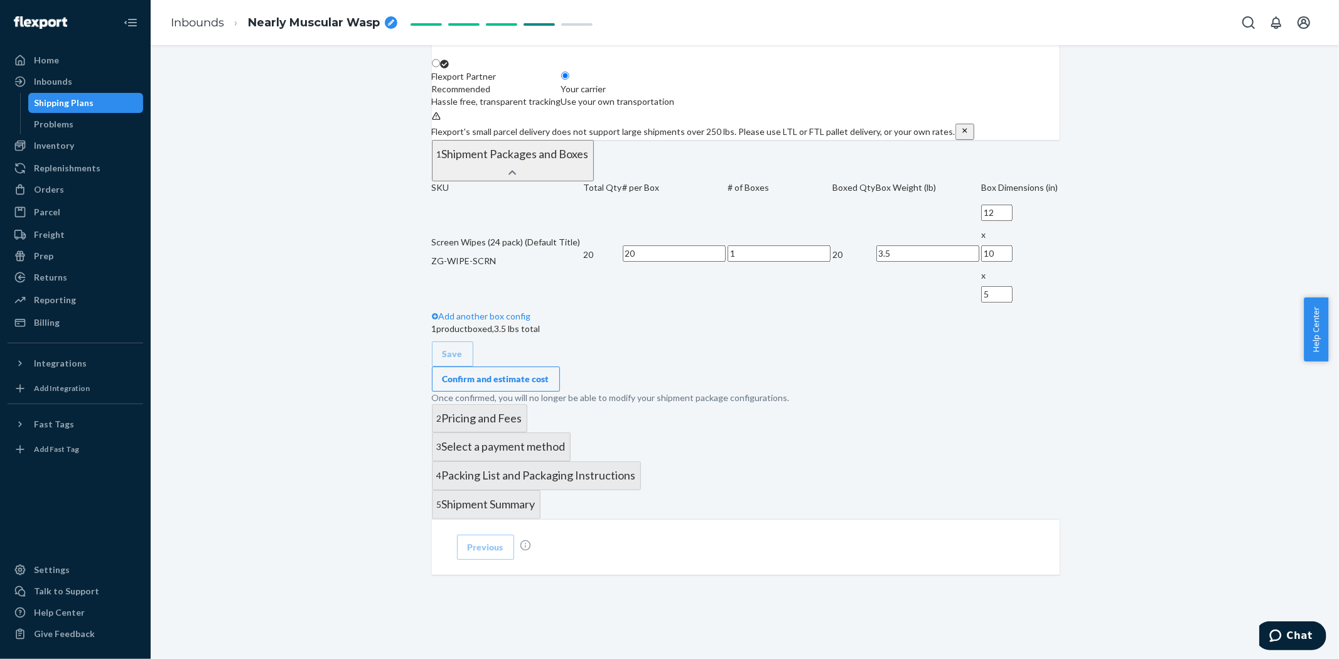
scroll to position [557, 0]
click at [549, 373] on div "Confirm and estimate cost" at bounding box center [496, 379] width 107 height 13
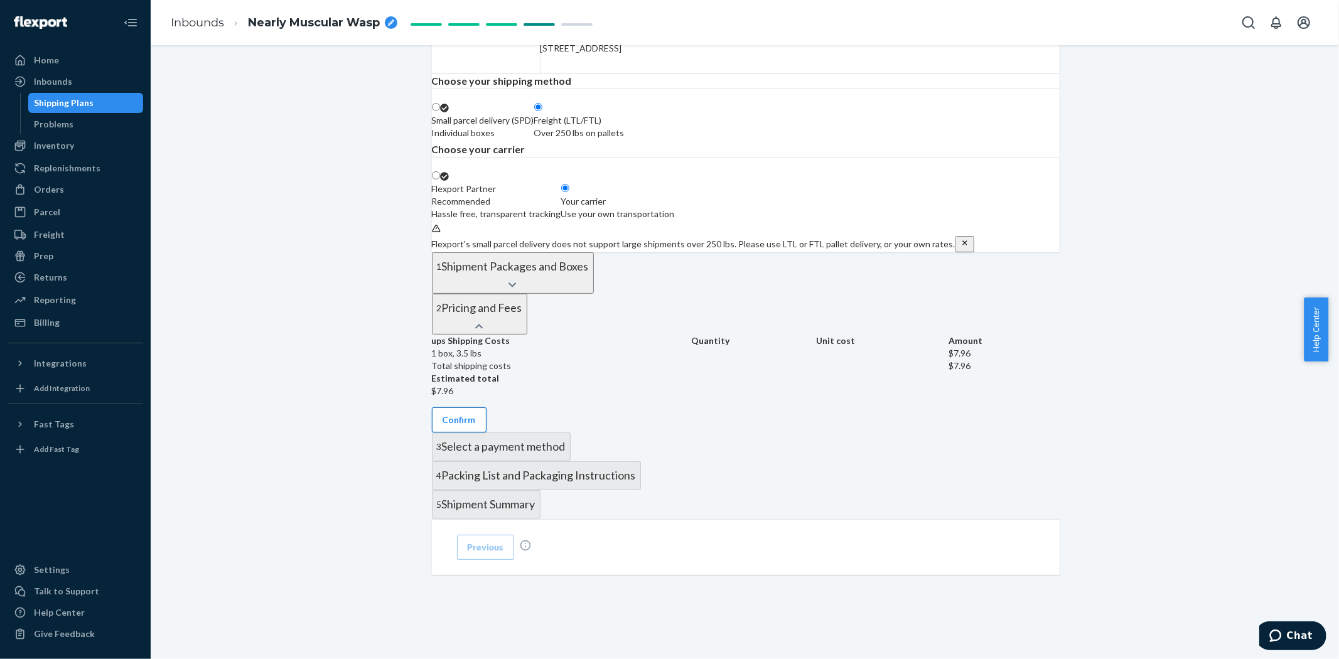
click at [487, 407] on button "Confirm" at bounding box center [459, 419] width 55 height 25
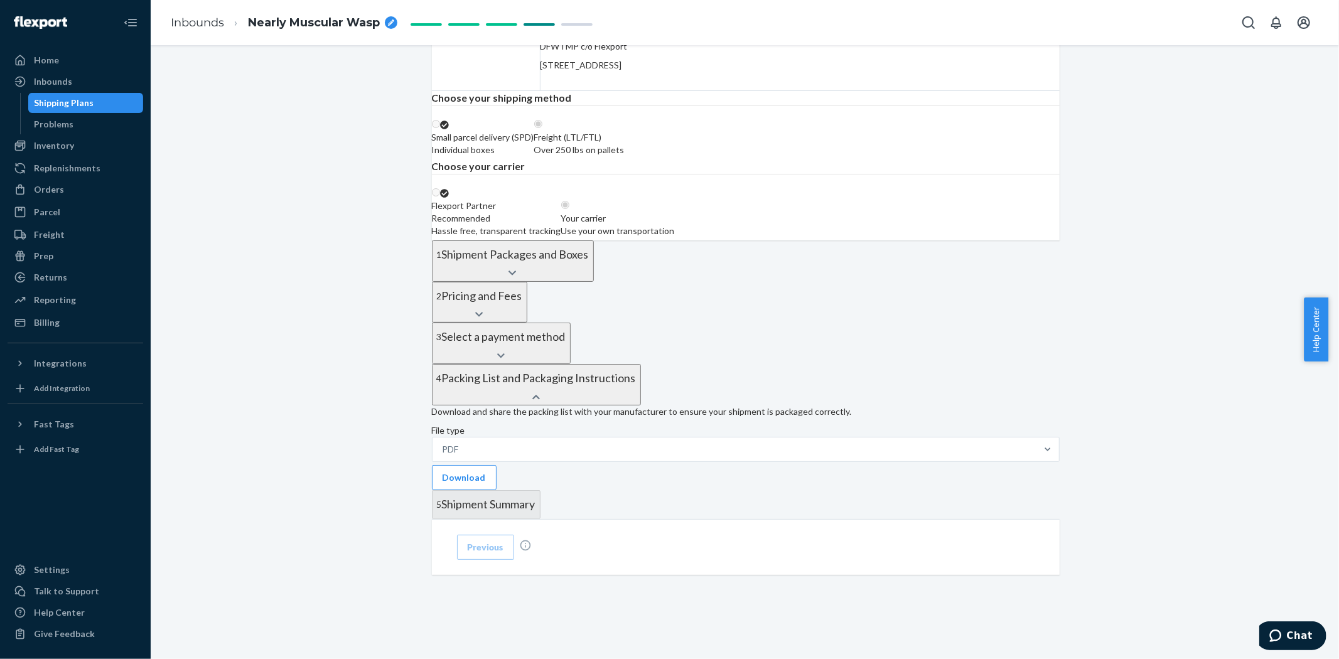
scroll to position [436, 0]
click at [497, 465] on button "Download" at bounding box center [464, 477] width 65 height 25
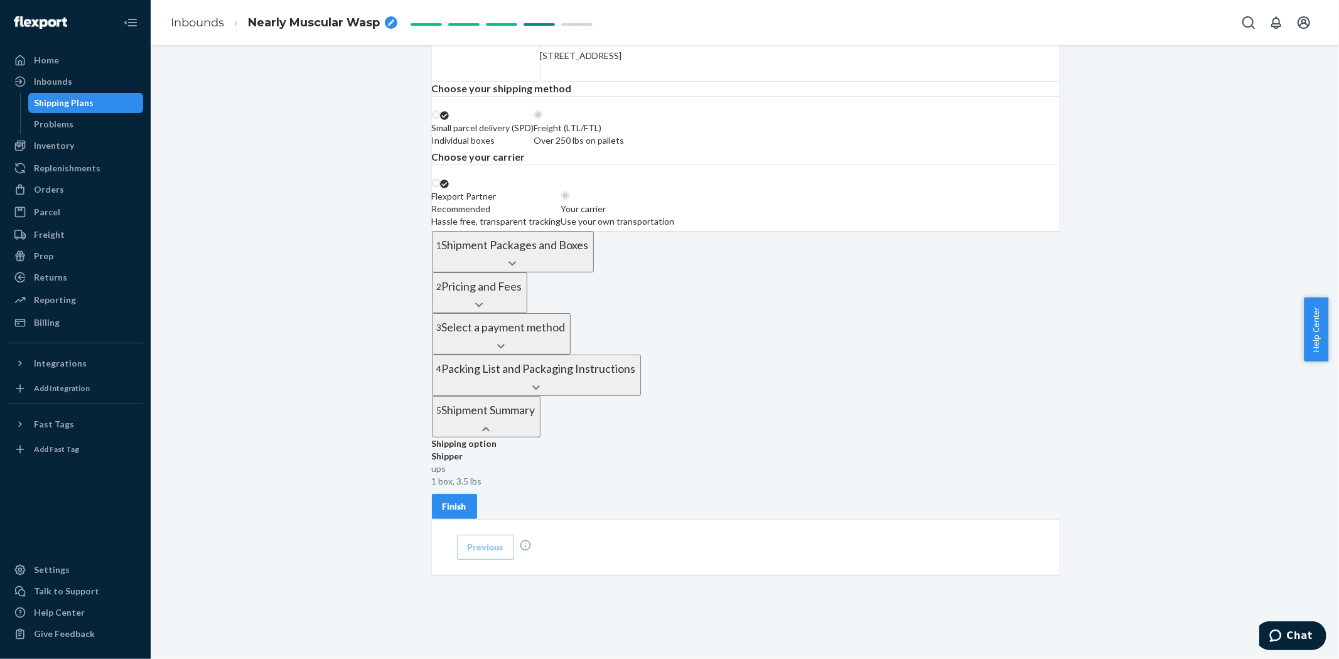
scroll to position [390, 0]
click at [466, 500] on div "Finish" at bounding box center [455, 506] width 24 height 13
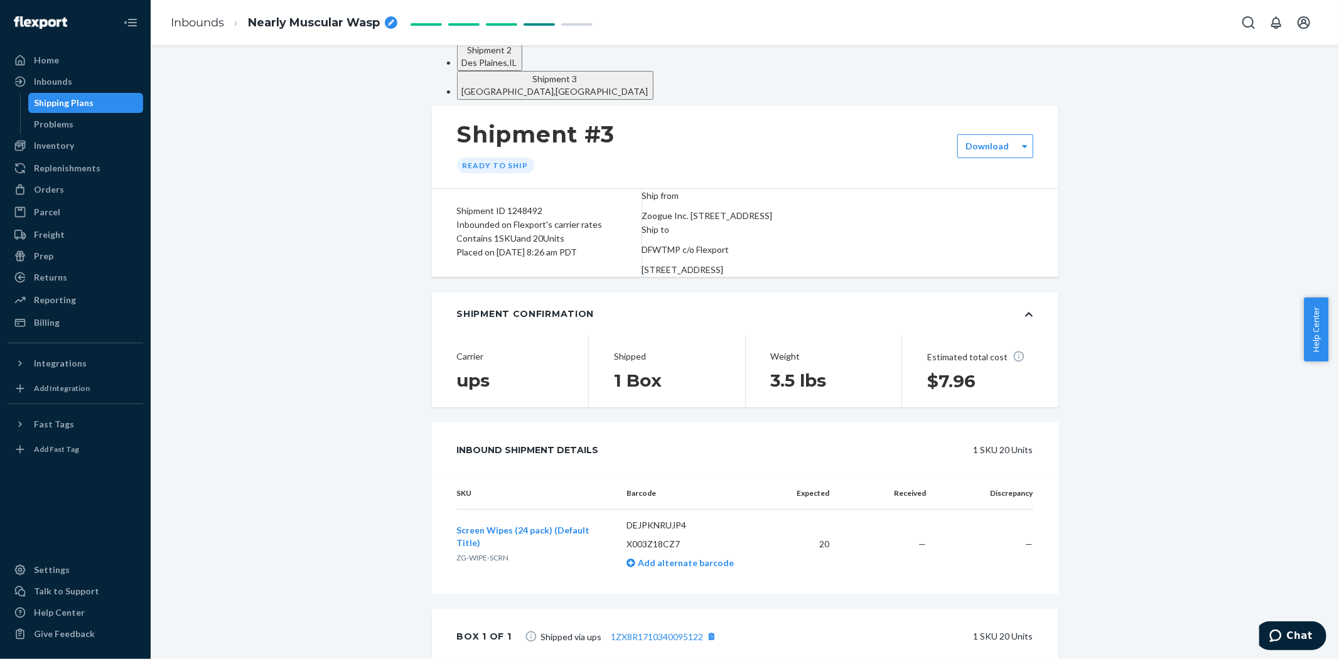
scroll to position [0, 0]
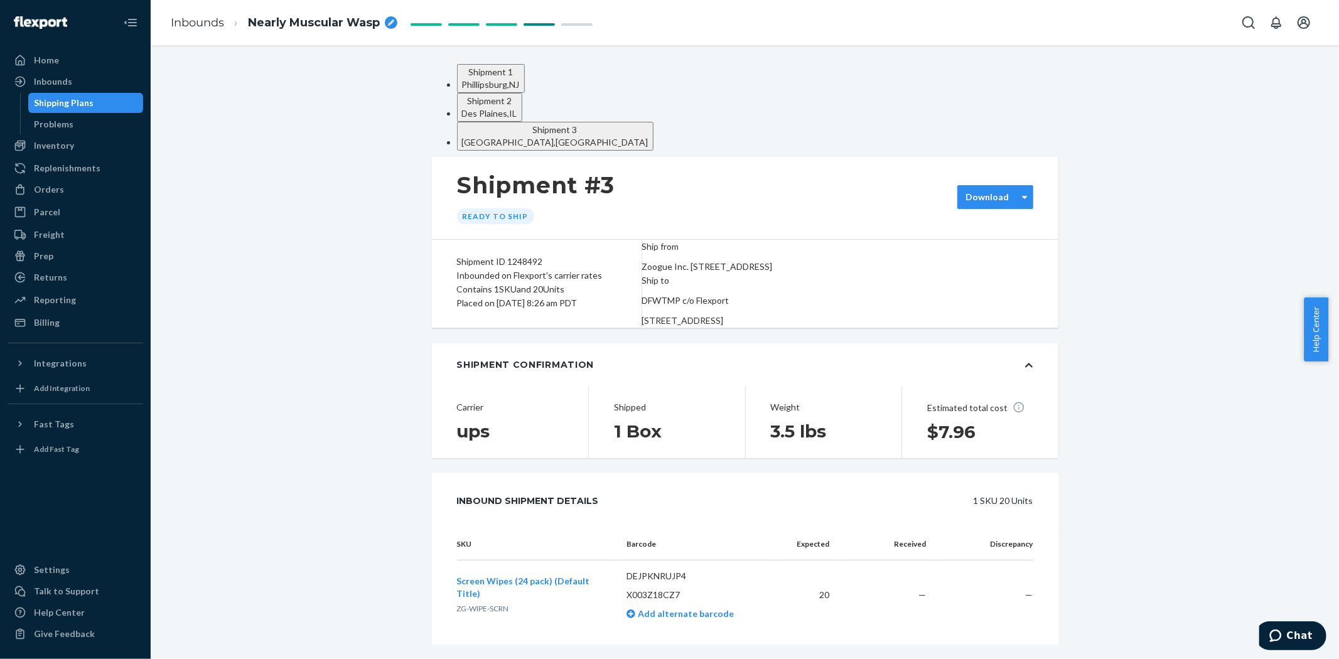
click at [986, 191] on label "Download" at bounding box center [987, 197] width 43 height 13
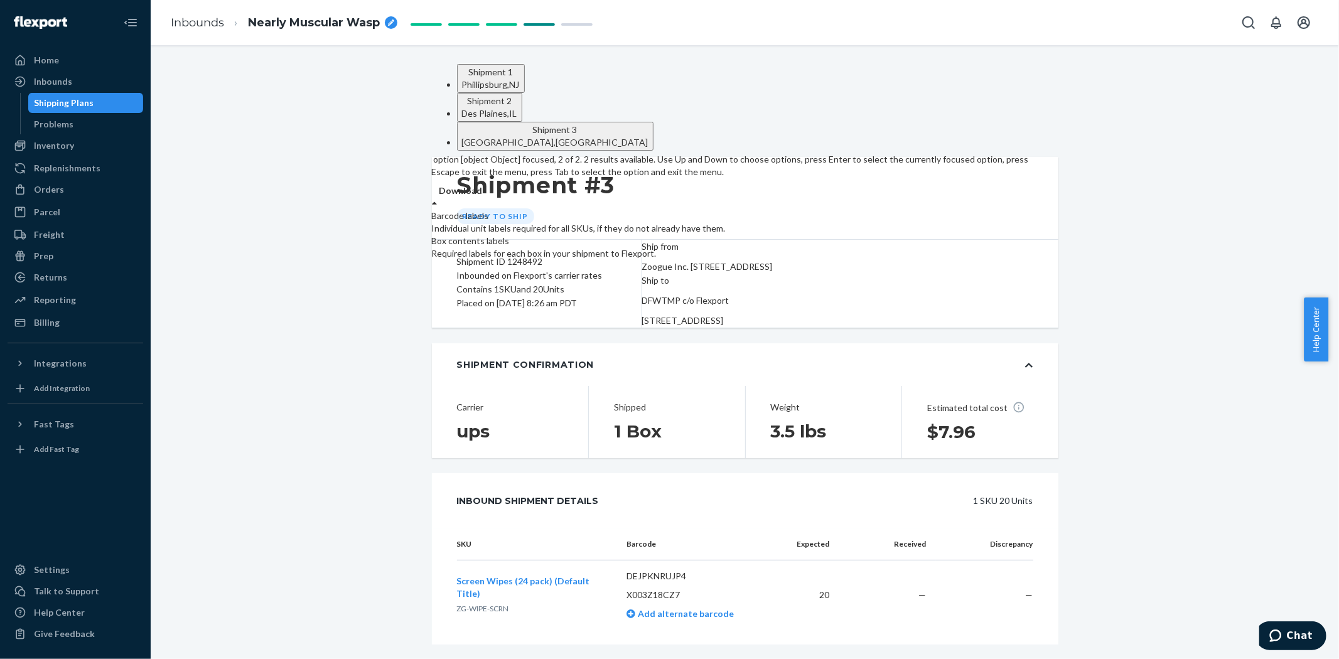
click at [998, 236] on div "Box contents labels" at bounding box center [732, 241] width 601 height 13
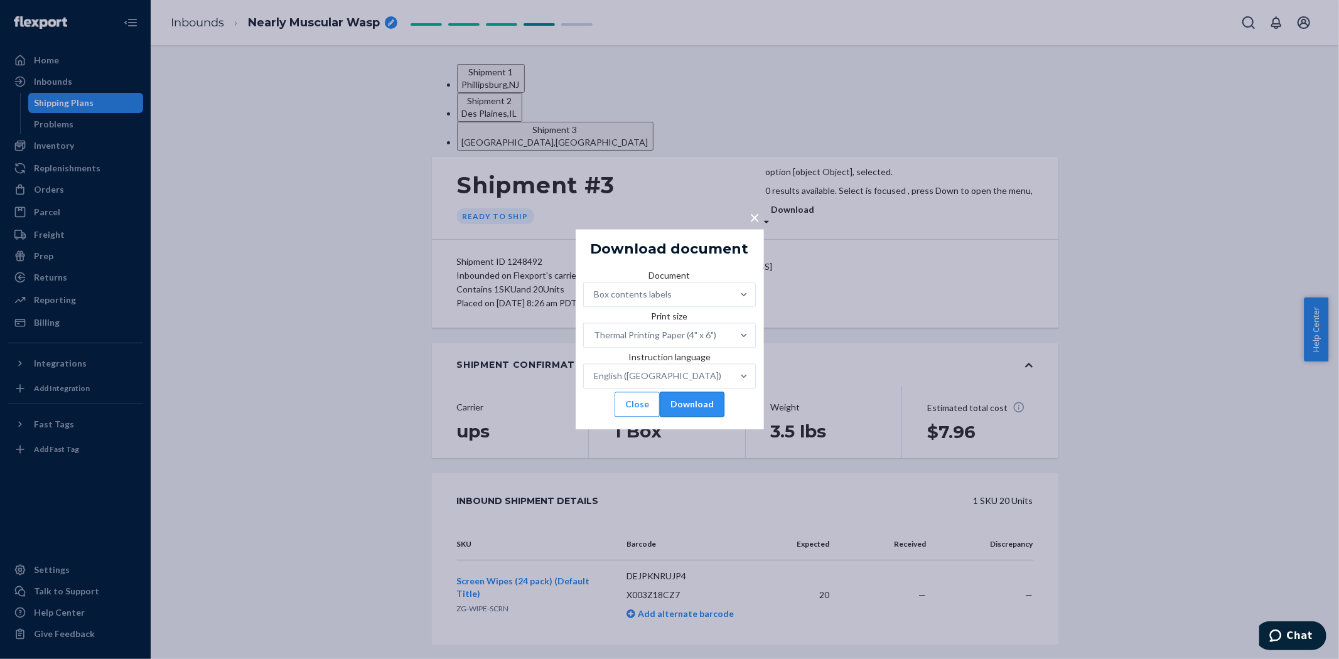
click at [707, 417] on button "Download" at bounding box center [692, 404] width 65 height 25
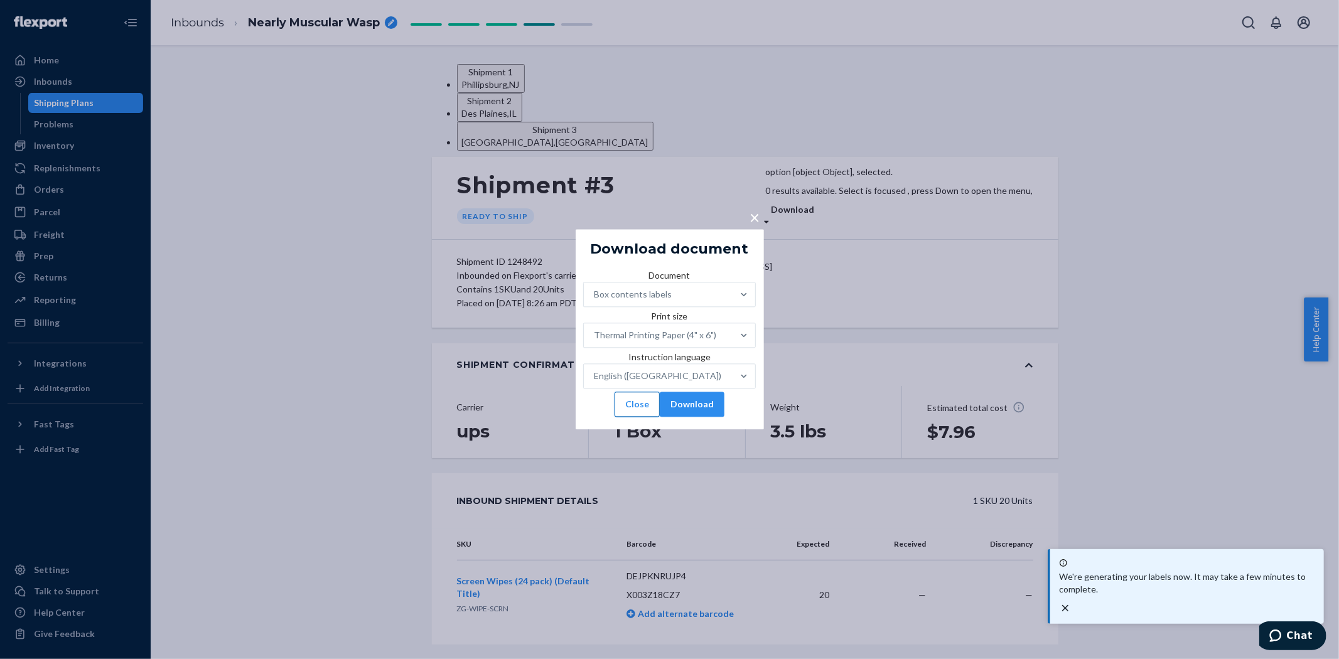
click at [617, 417] on button "Close" at bounding box center [637, 404] width 45 height 25
